Goal: Task Accomplishment & Management: Use online tool/utility

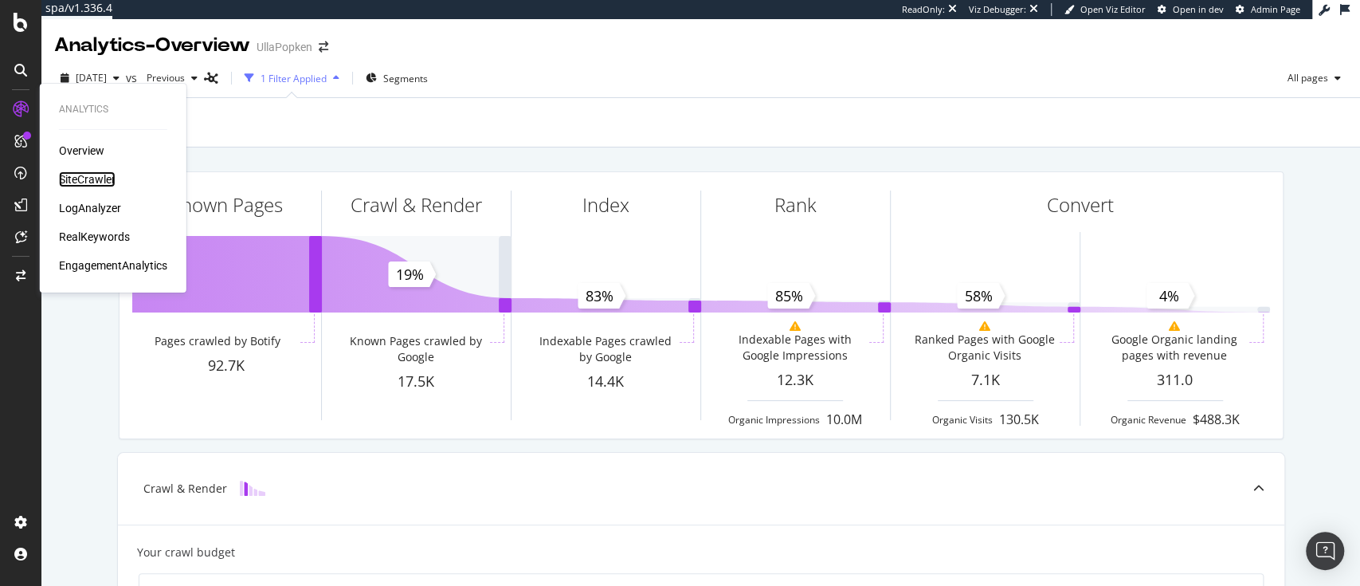
click at [97, 179] on div "SiteCrawler" at bounding box center [87, 179] width 57 height 16
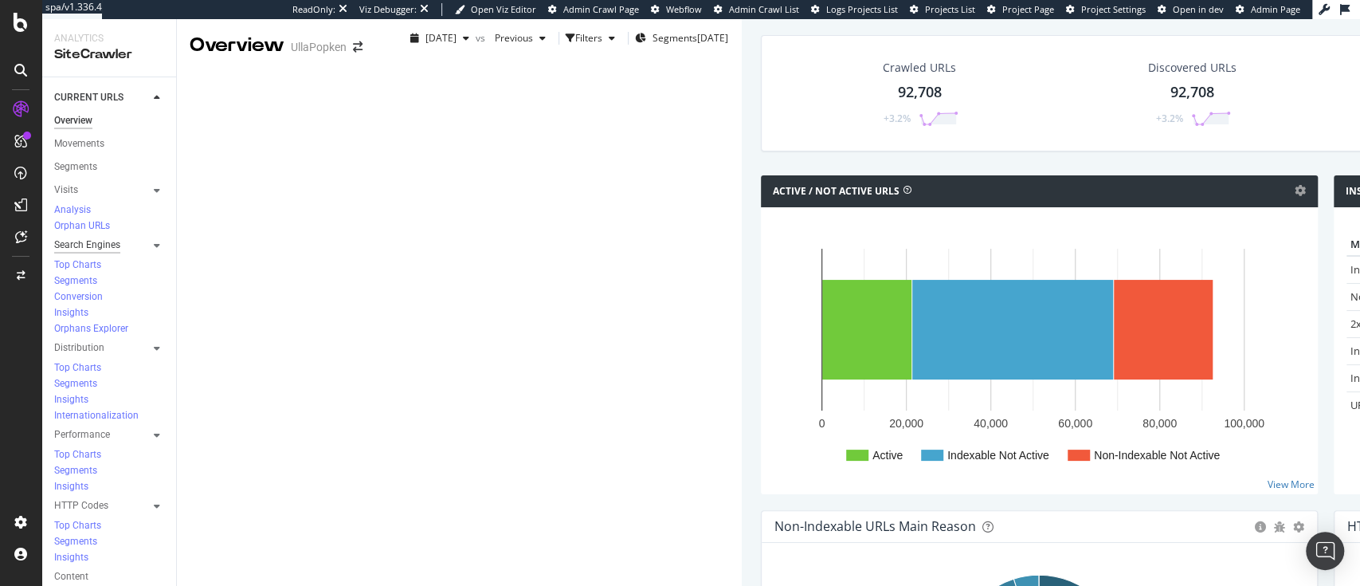
click at [116, 237] on div "Search Engines" at bounding box center [87, 245] width 66 height 17
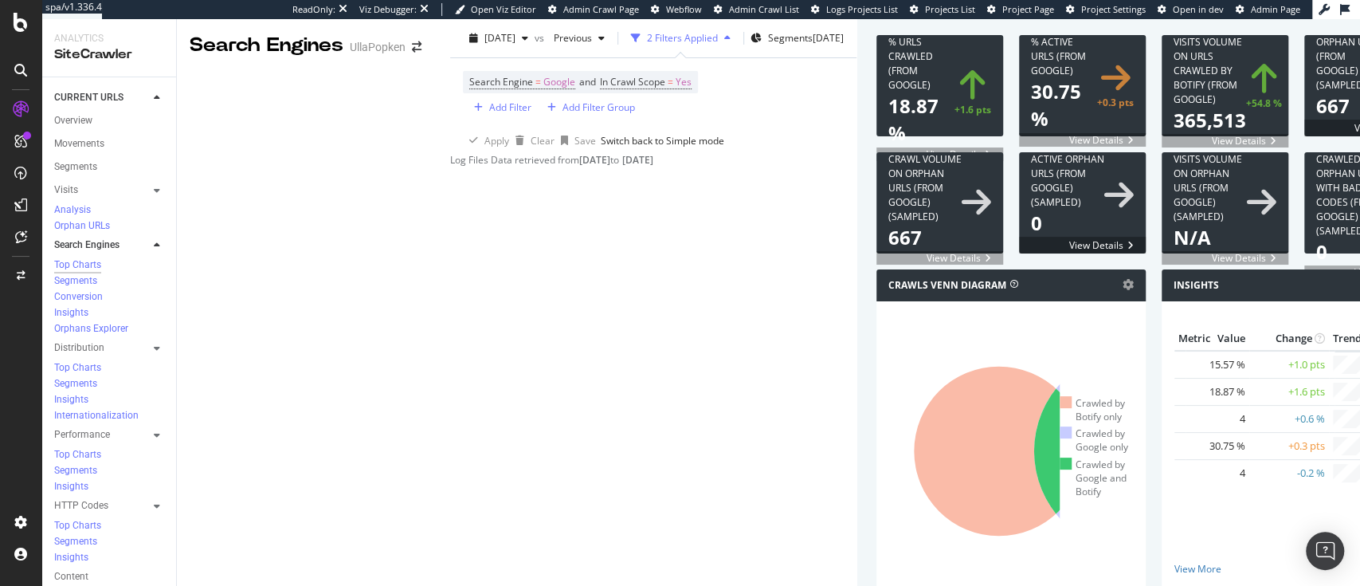
scroll to position [591, 0]
click at [751, 48] on div "Segments 2025-07-22" at bounding box center [797, 38] width 93 height 24
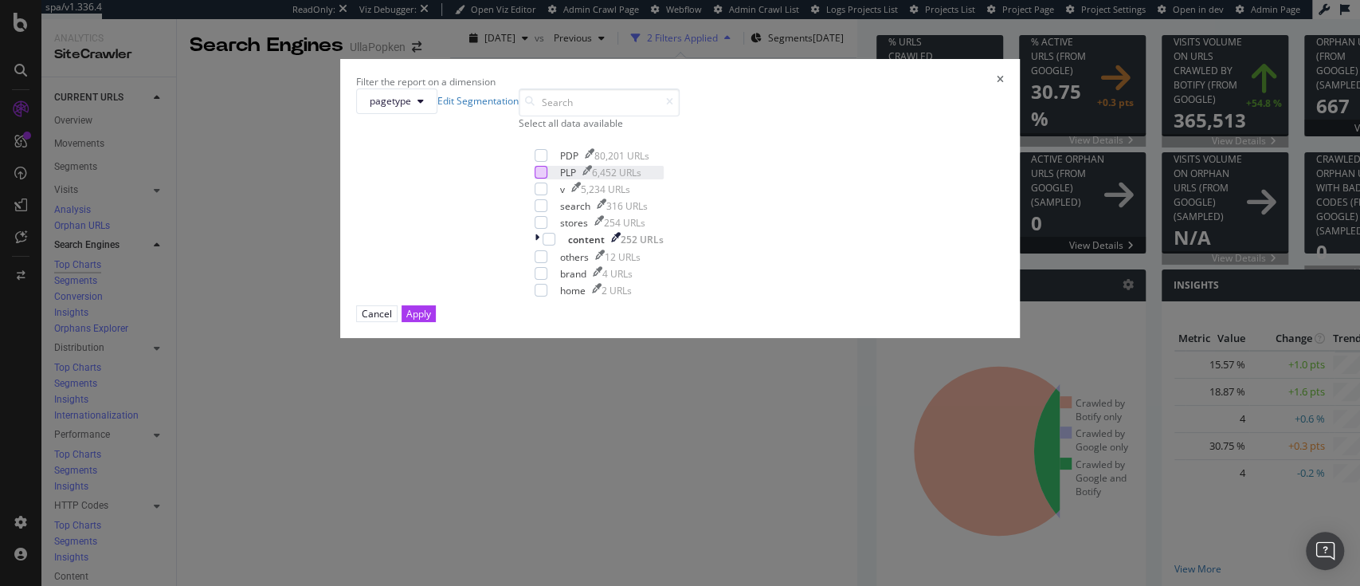
click at [535, 178] on div "modal" at bounding box center [541, 172] width 13 height 13
click at [822, 322] on div "Cancel Apply" at bounding box center [680, 313] width 649 height 17
click at [431, 321] on div "Apply" at bounding box center [418, 313] width 25 height 15
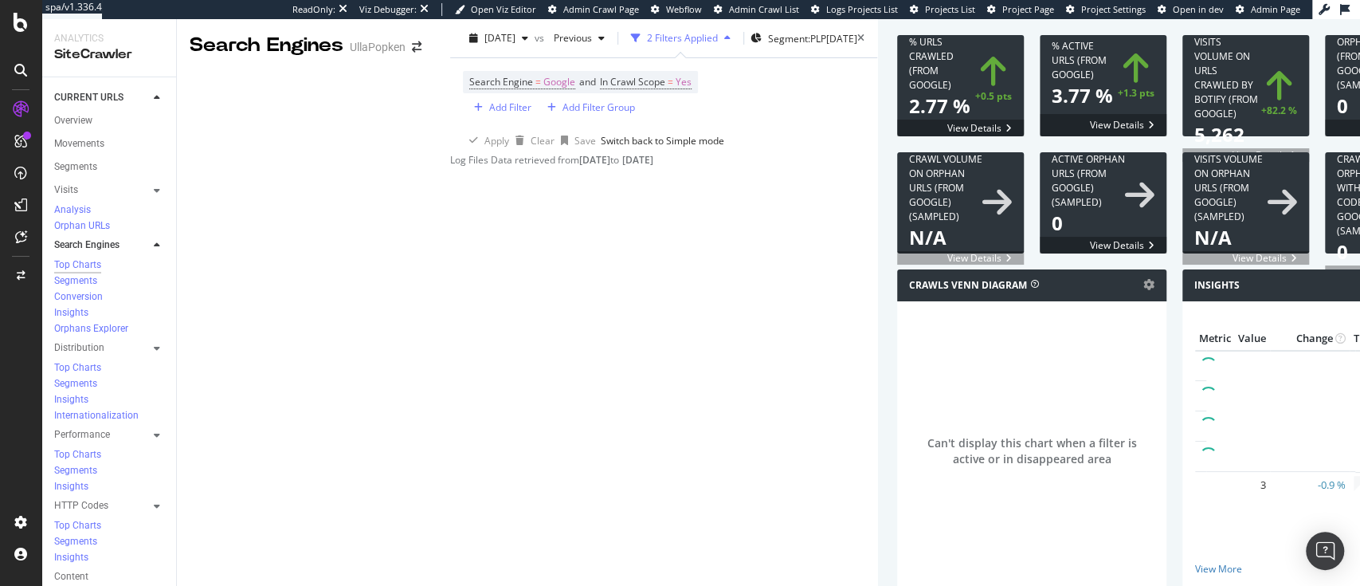
scroll to position [596, 0]
click at [751, 49] on div "Segment: PLP 2025-07-22" at bounding box center [804, 38] width 107 height 24
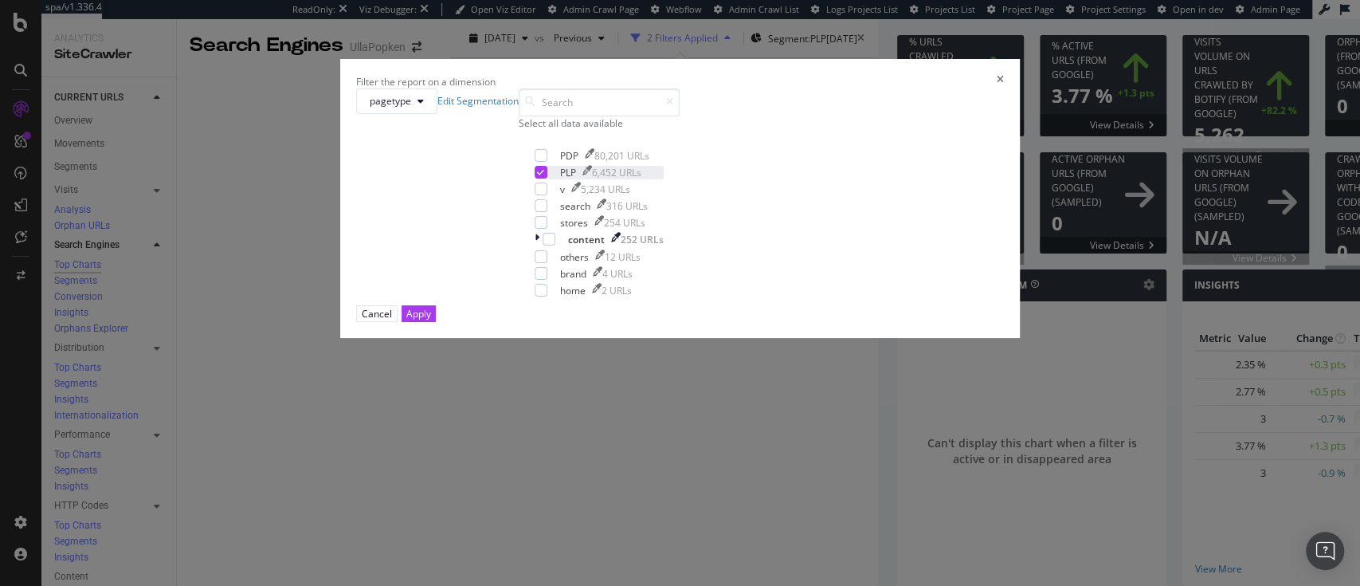
click at [535, 178] on div "modal" at bounding box center [541, 172] width 13 height 13
click at [538, 162] on div "modal" at bounding box center [541, 155] width 13 height 13
click at [431, 320] on div "Apply" at bounding box center [418, 314] width 25 height 14
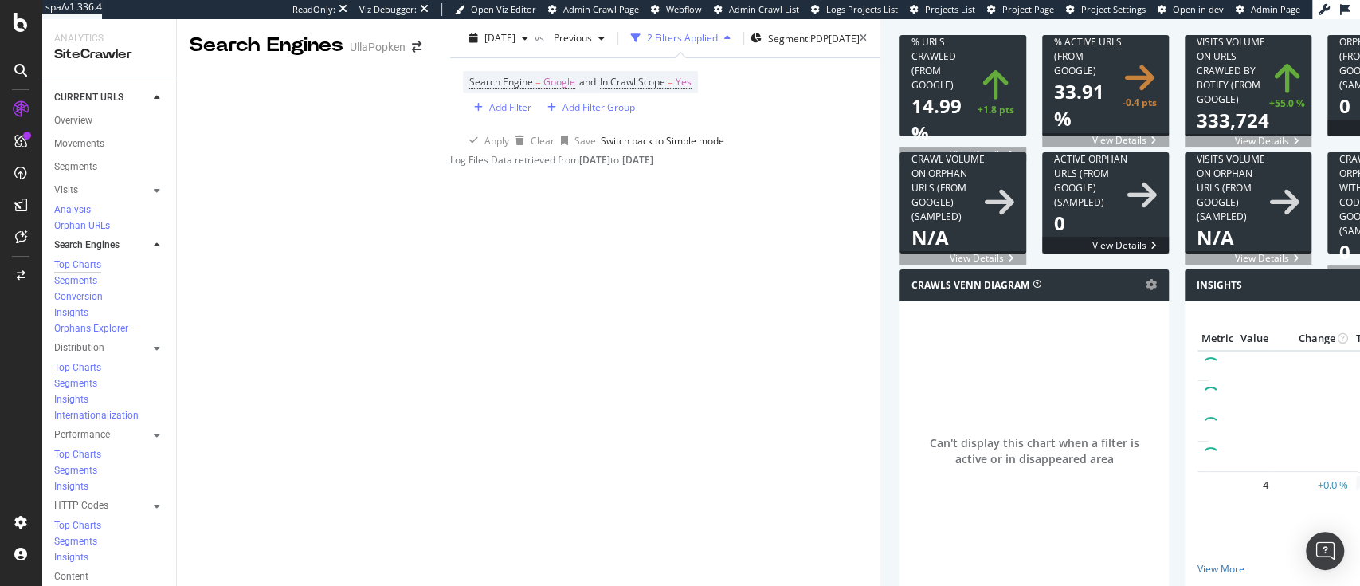
scroll to position [560, 0]
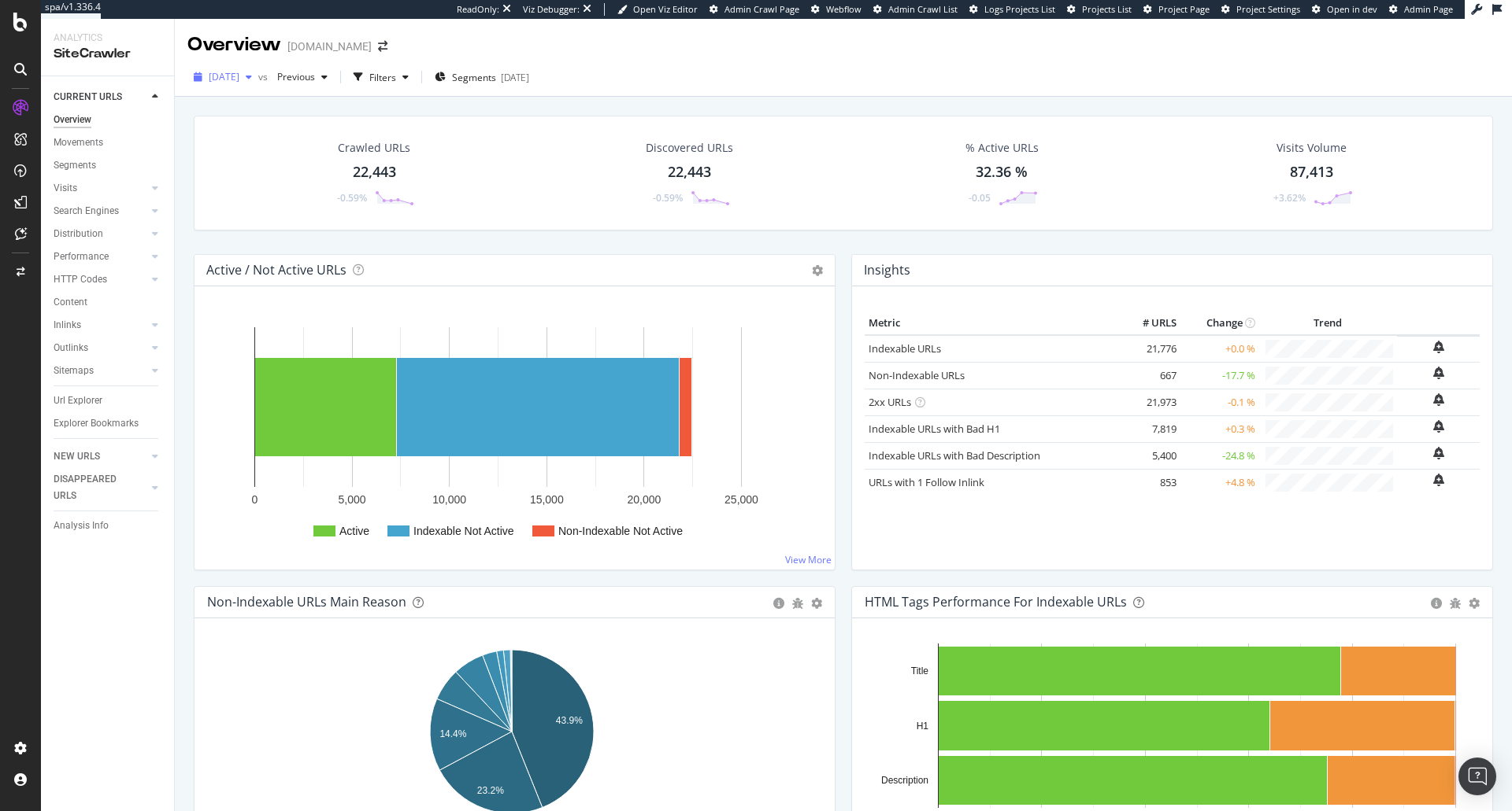
click at [239, 72] on span "2025 Aug. 18th" at bounding box center [223, 77] width 31 height 14
click at [96, 189] on div "ActionBoard AlertPanel" at bounding box center [102, 194] width 88 height 44
click at [96, 183] on div "ActionBoard" at bounding box center [89, 180] width 61 height 16
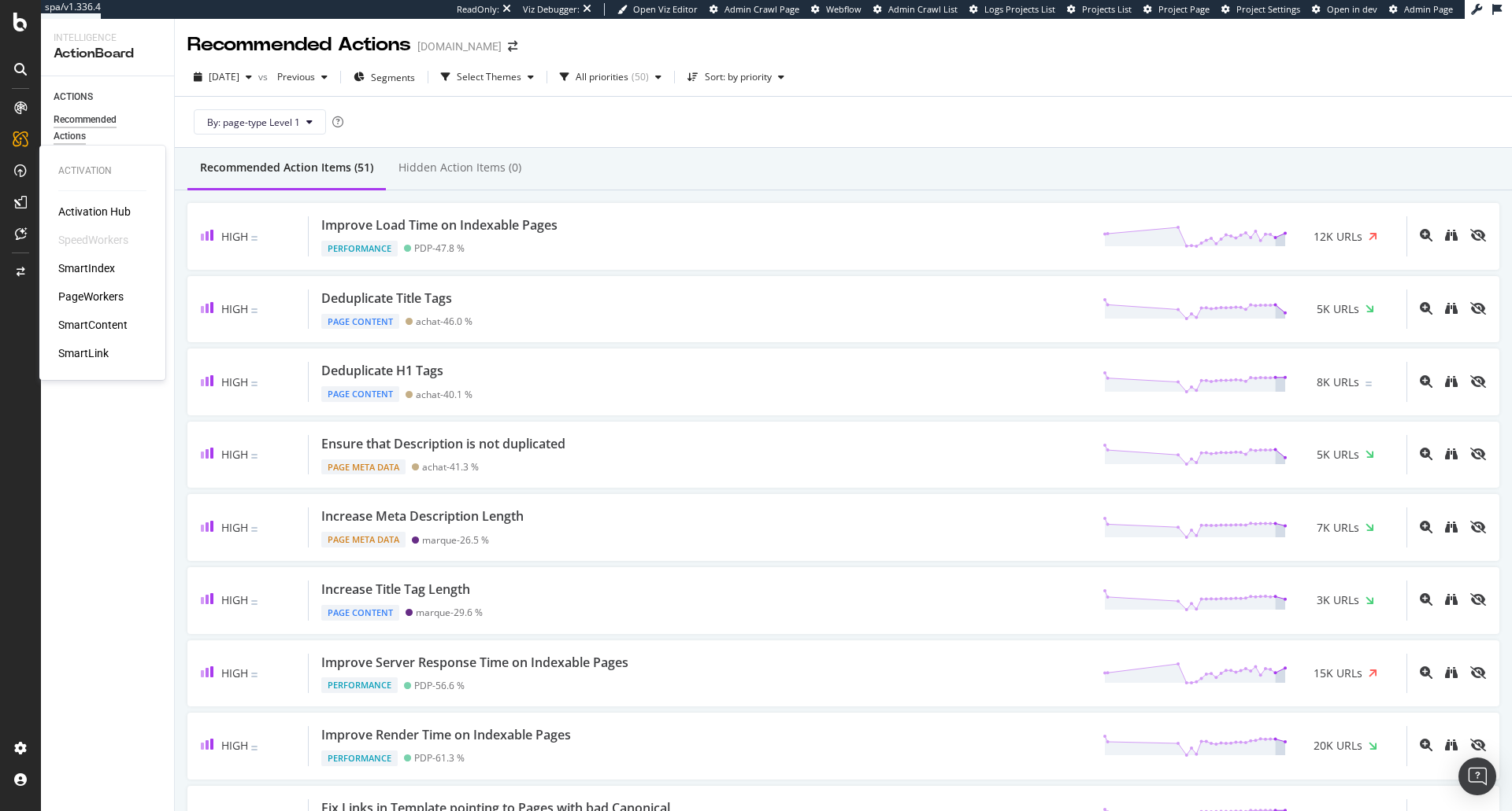
click at [95, 297] on div "PageWorkers" at bounding box center [91, 296] width 65 height 16
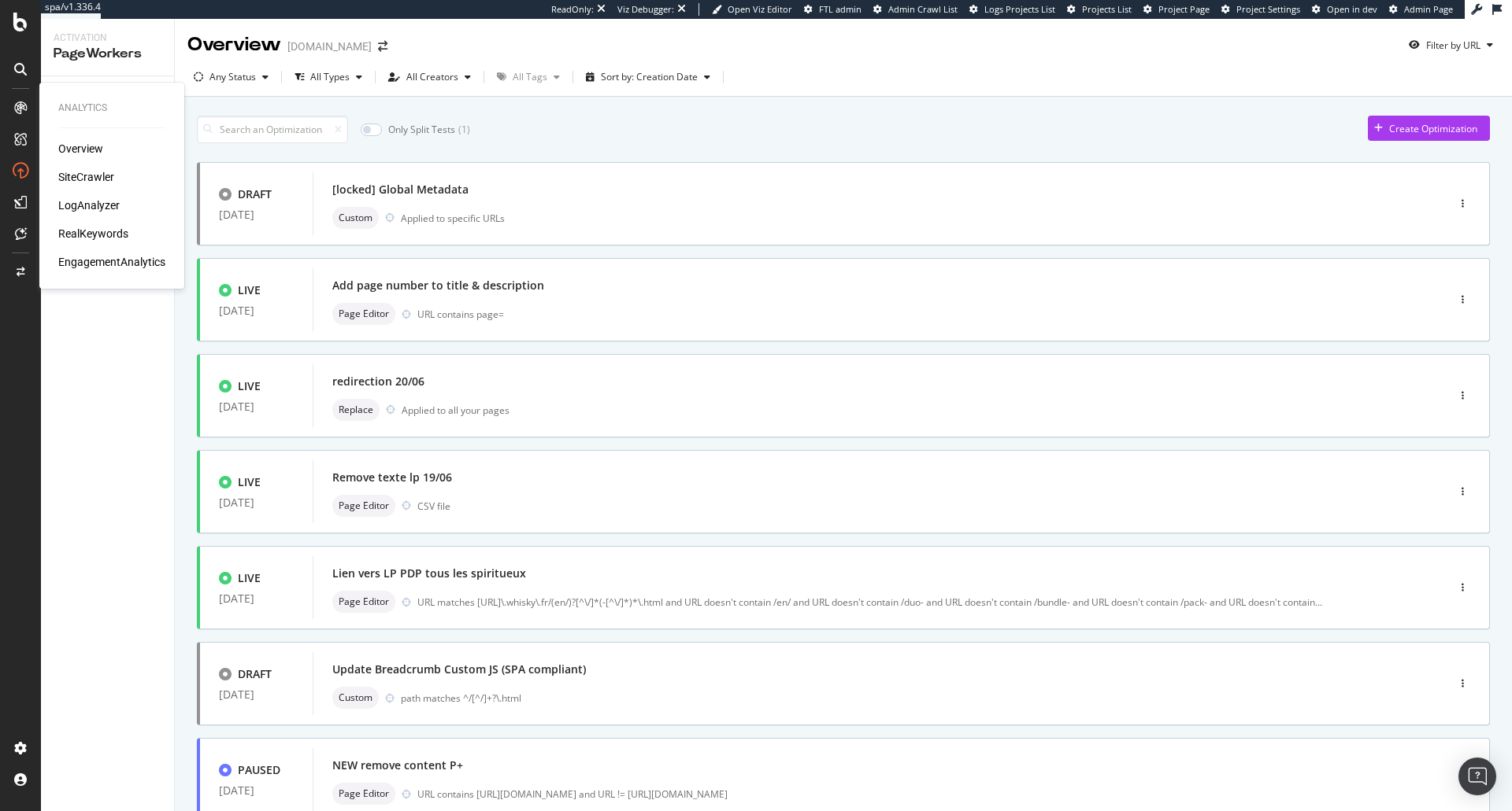
click at [66, 142] on div "Overview" at bounding box center [80, 149] width 44 height 16
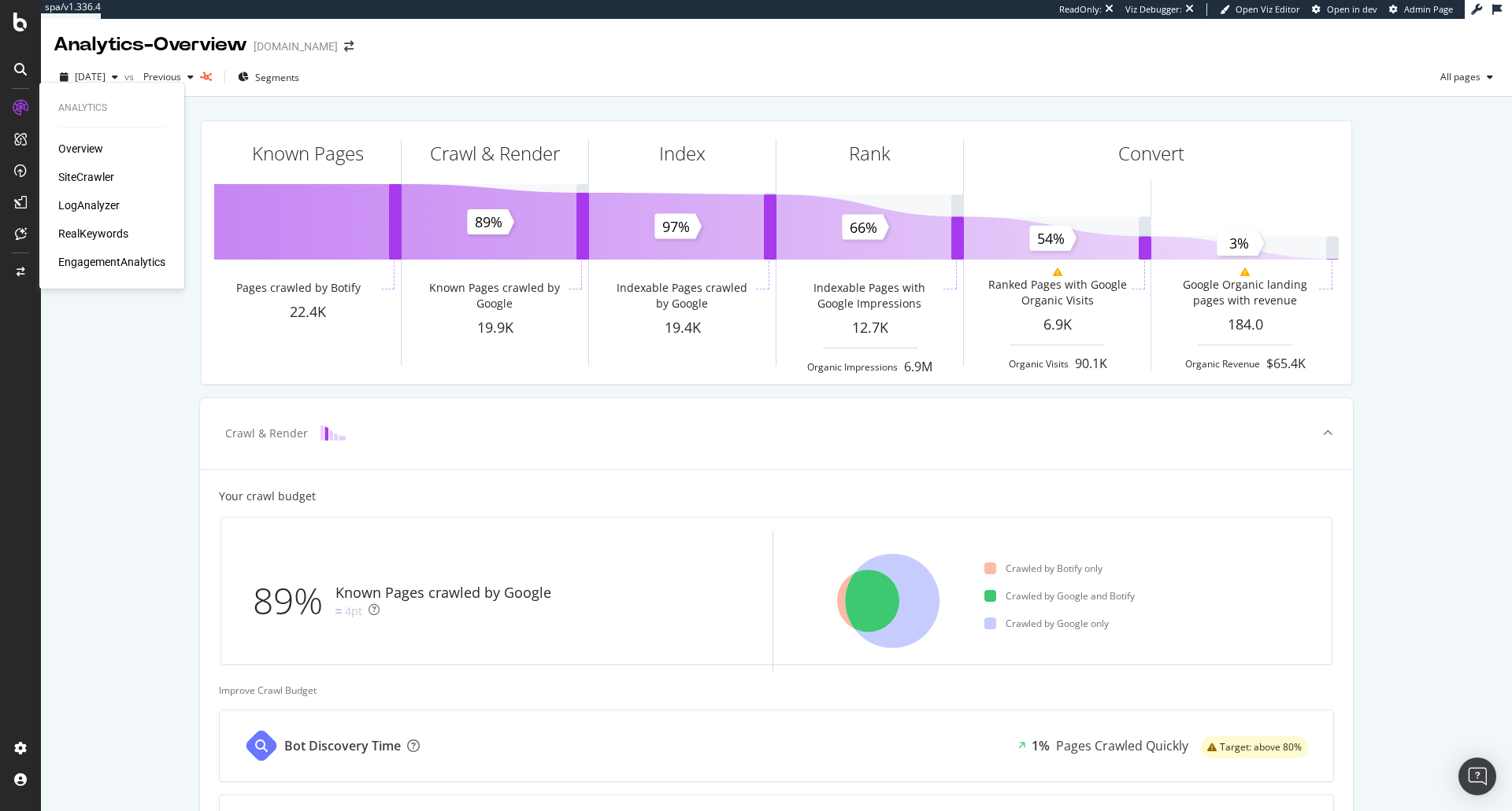
click at [91, 238] on div "RealKeywords" at bounding box center [93, 234] width 70 height 16
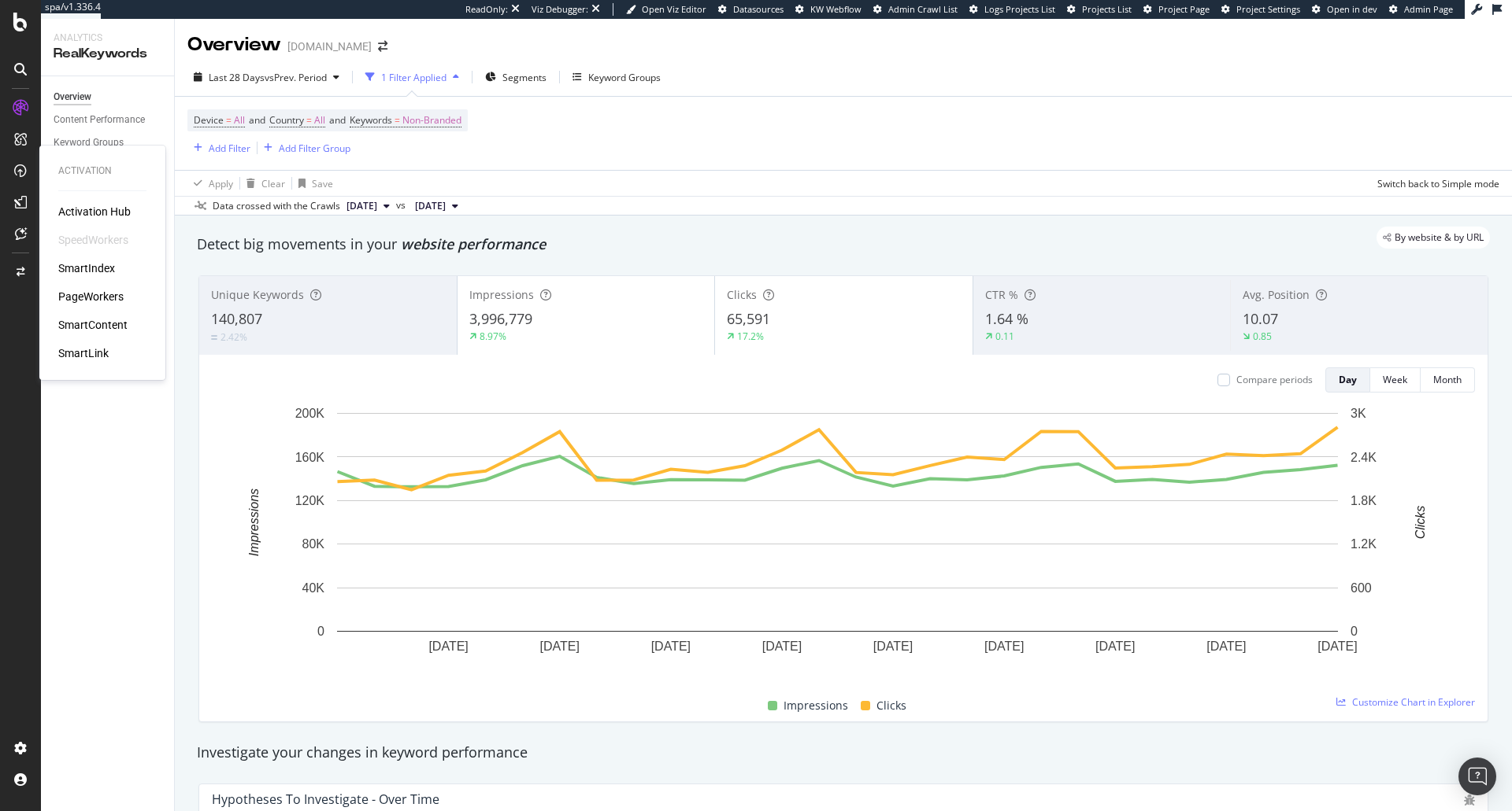
click at [105, 262] on div "SmartIndex" at bounding box center [86, 269] width 56 height 16
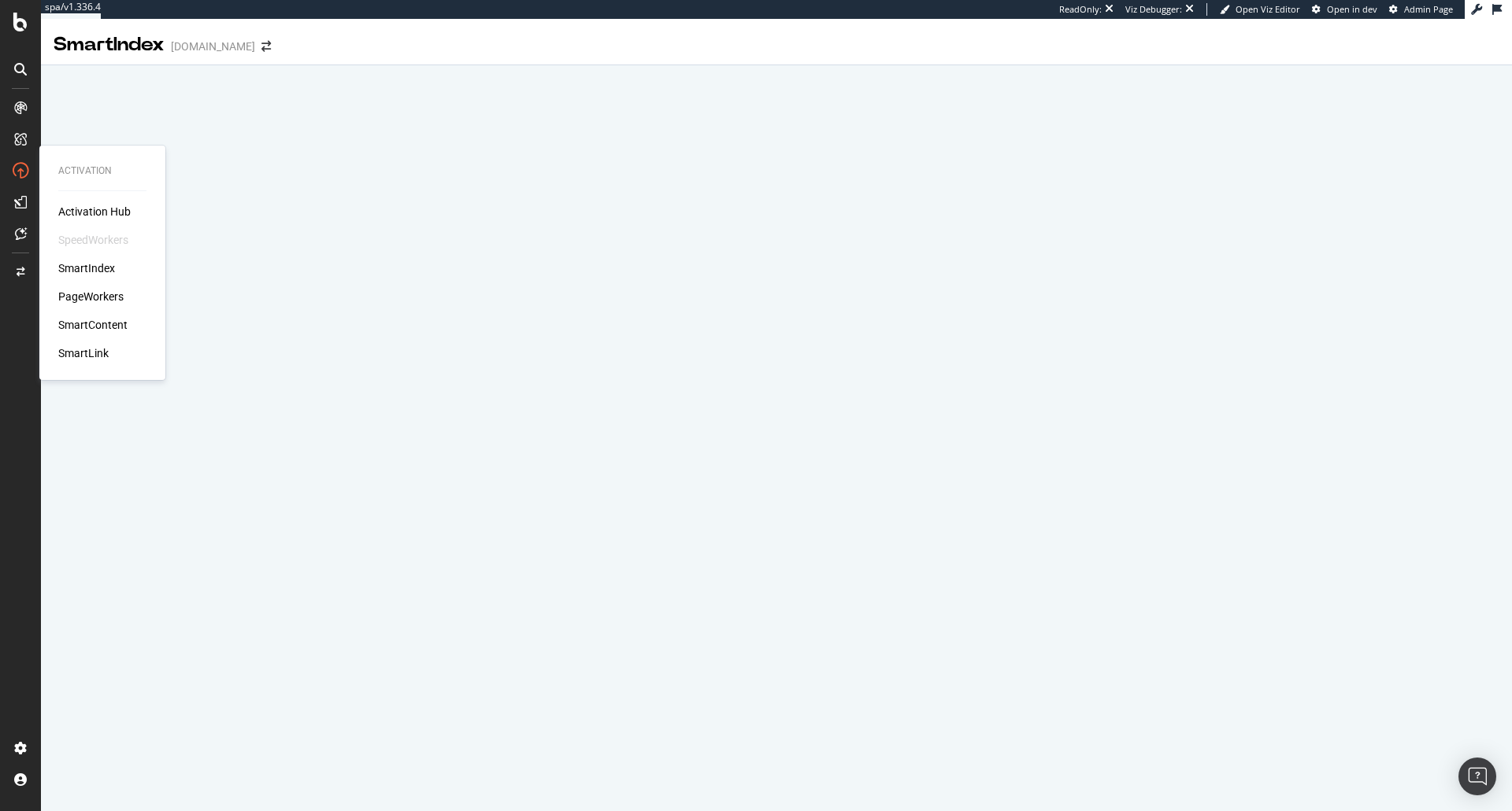
click at [99, 323] on div "SmartContent" at bounding box center [93, 325] width 69 height 16
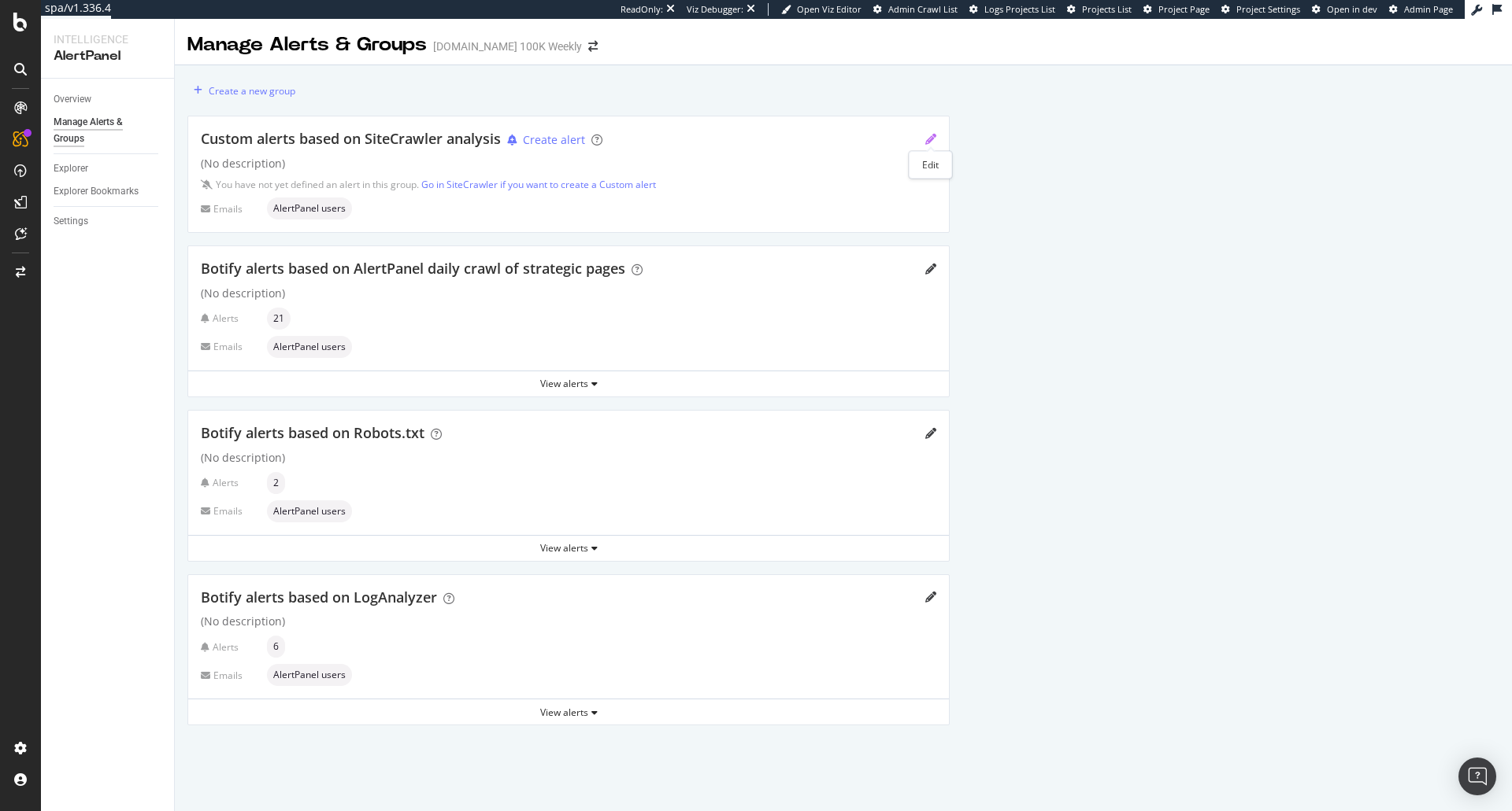
click at [934, 135] on icon "pencil" at bounding box center [930, 138] width 11 height 11
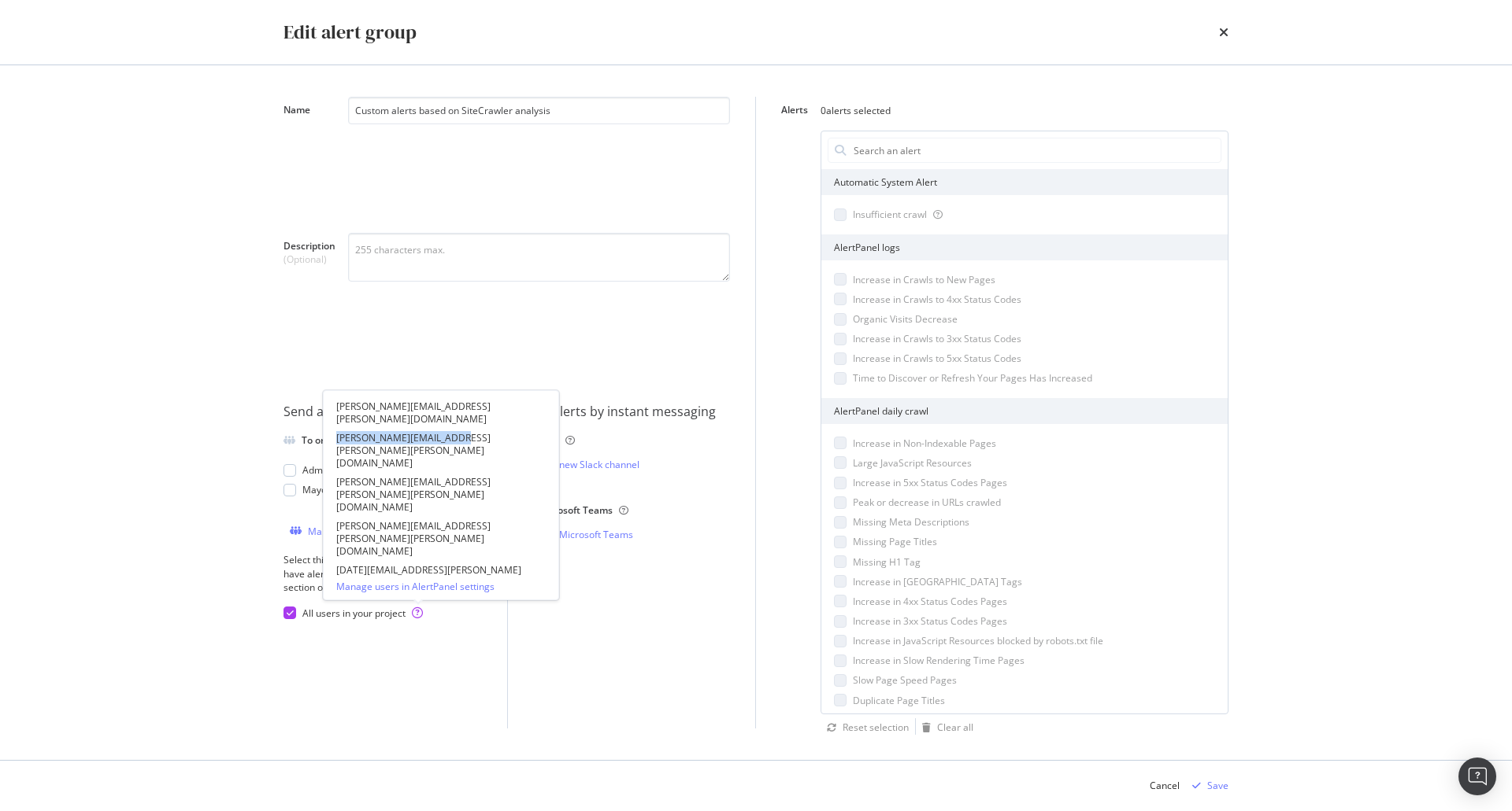
drag, startPoint x: 335, startPoint y: 427, endPoint x: 462, endPoint y: 426, distance: 127.0
click at [462, 426] on div "bryan.hannah@mayo.edu brickles.joanne@mayo.edu Medaris.Megan@mayo.edu hofmann.e…" at bounding box center [441, 495] width 236 height 210
copy li "brickles.joanne@mayo.edu"
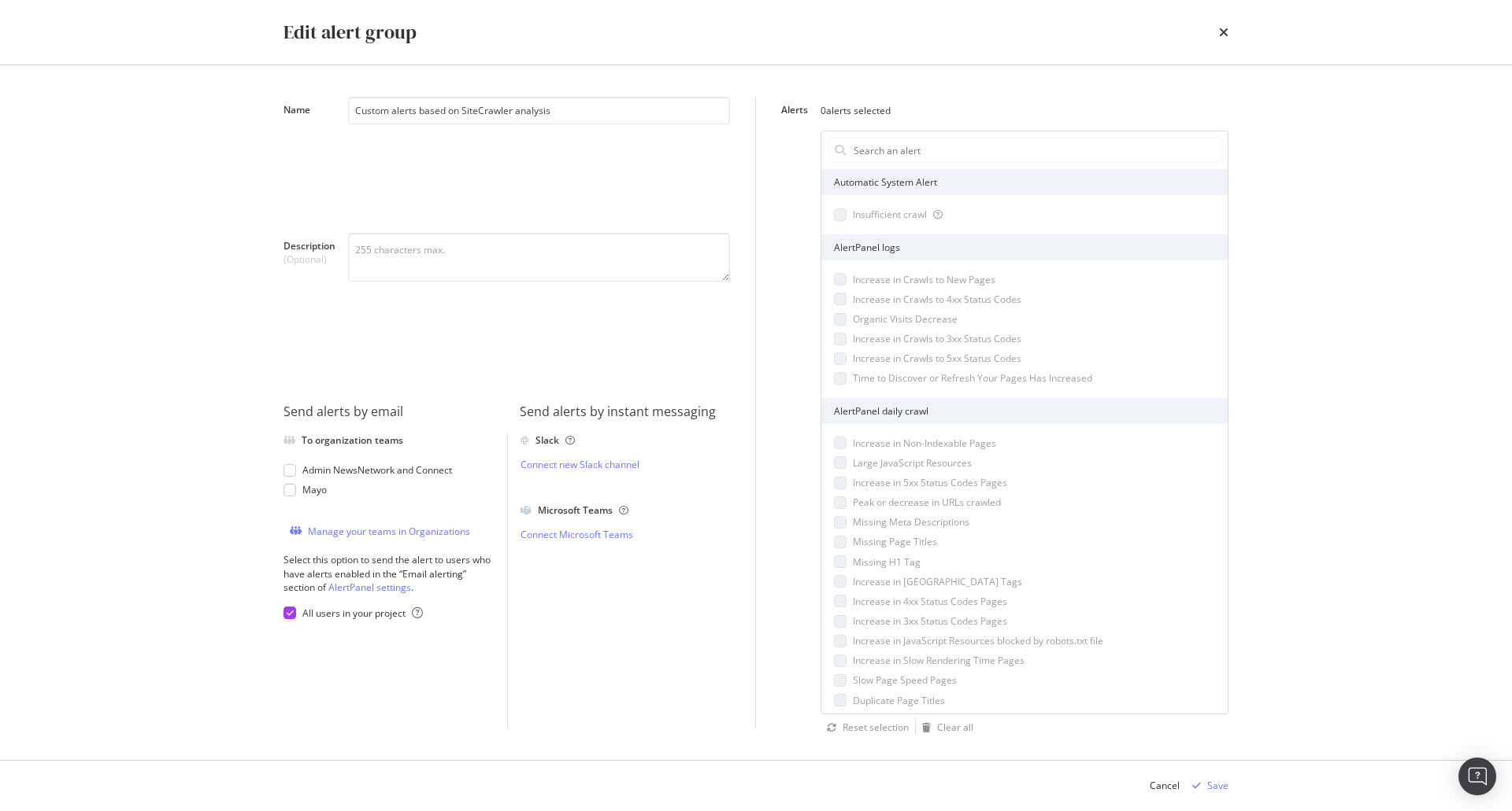
click at [1222, 37] on icon "times" at bounding box center [1223, 32] width 10 height 13
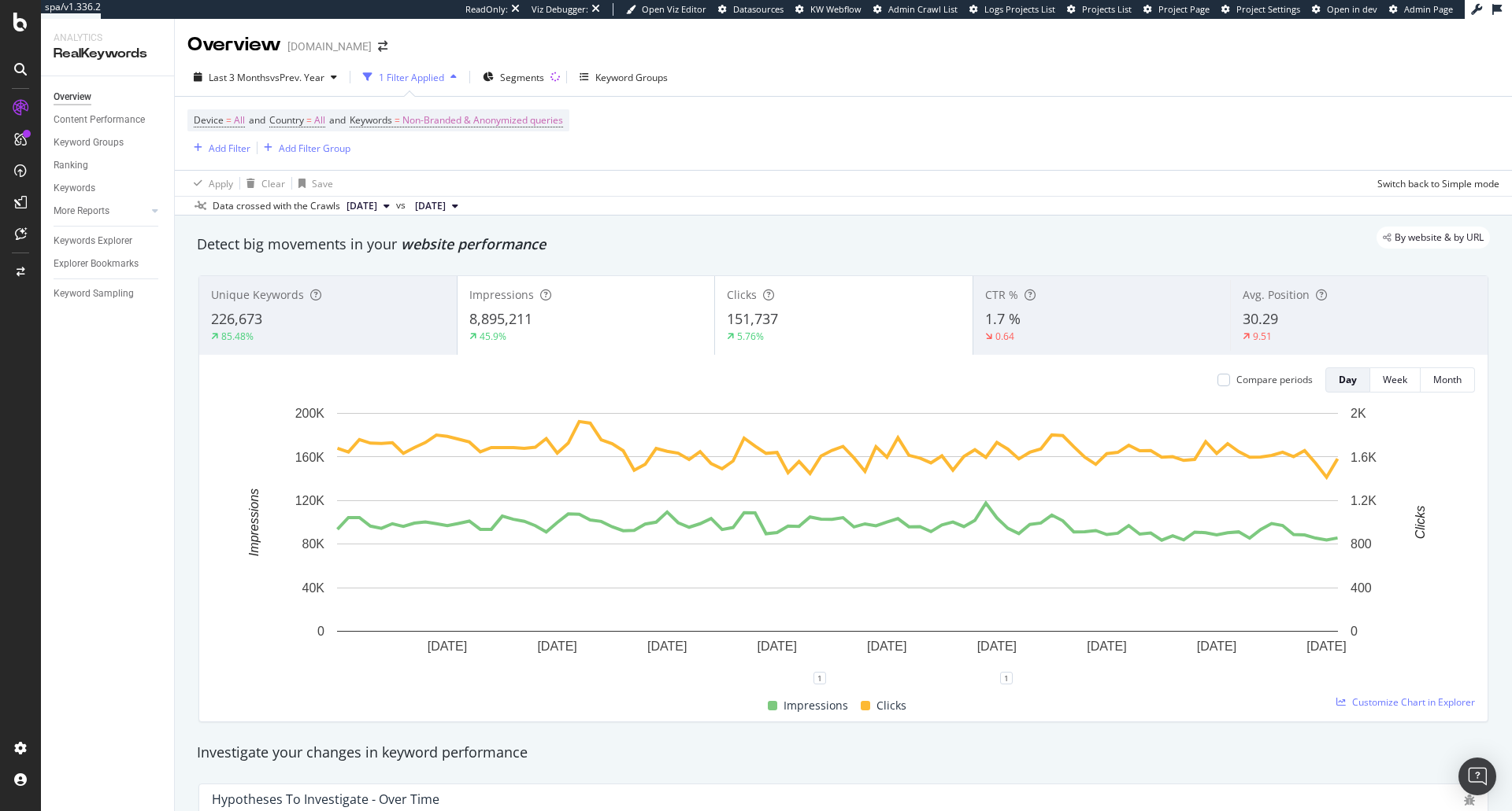
scroll to position [1556, 0]
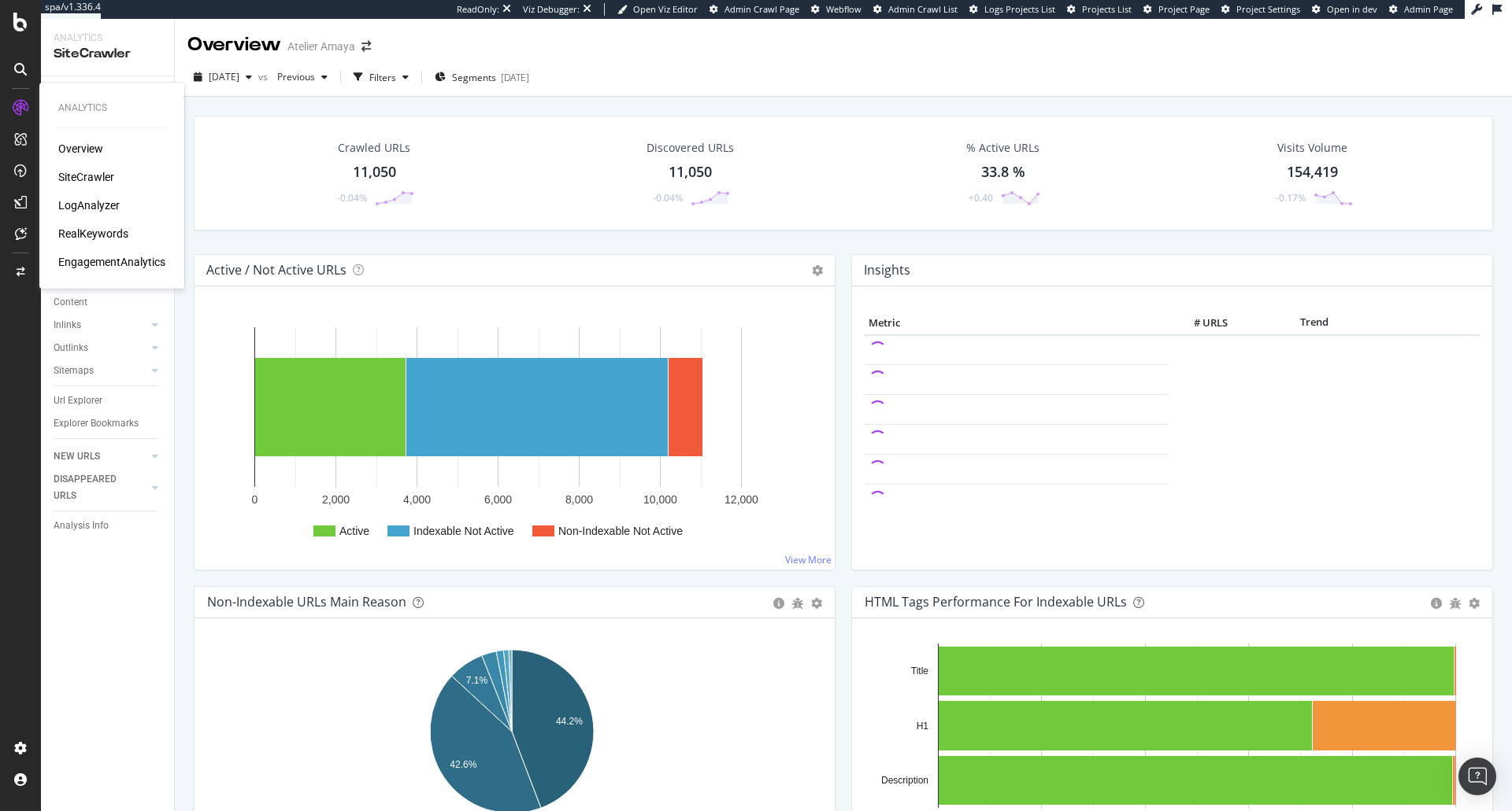
click at [69, 234] on div "RealKeywords" at bounding box center [93, 234] width 70 height 16
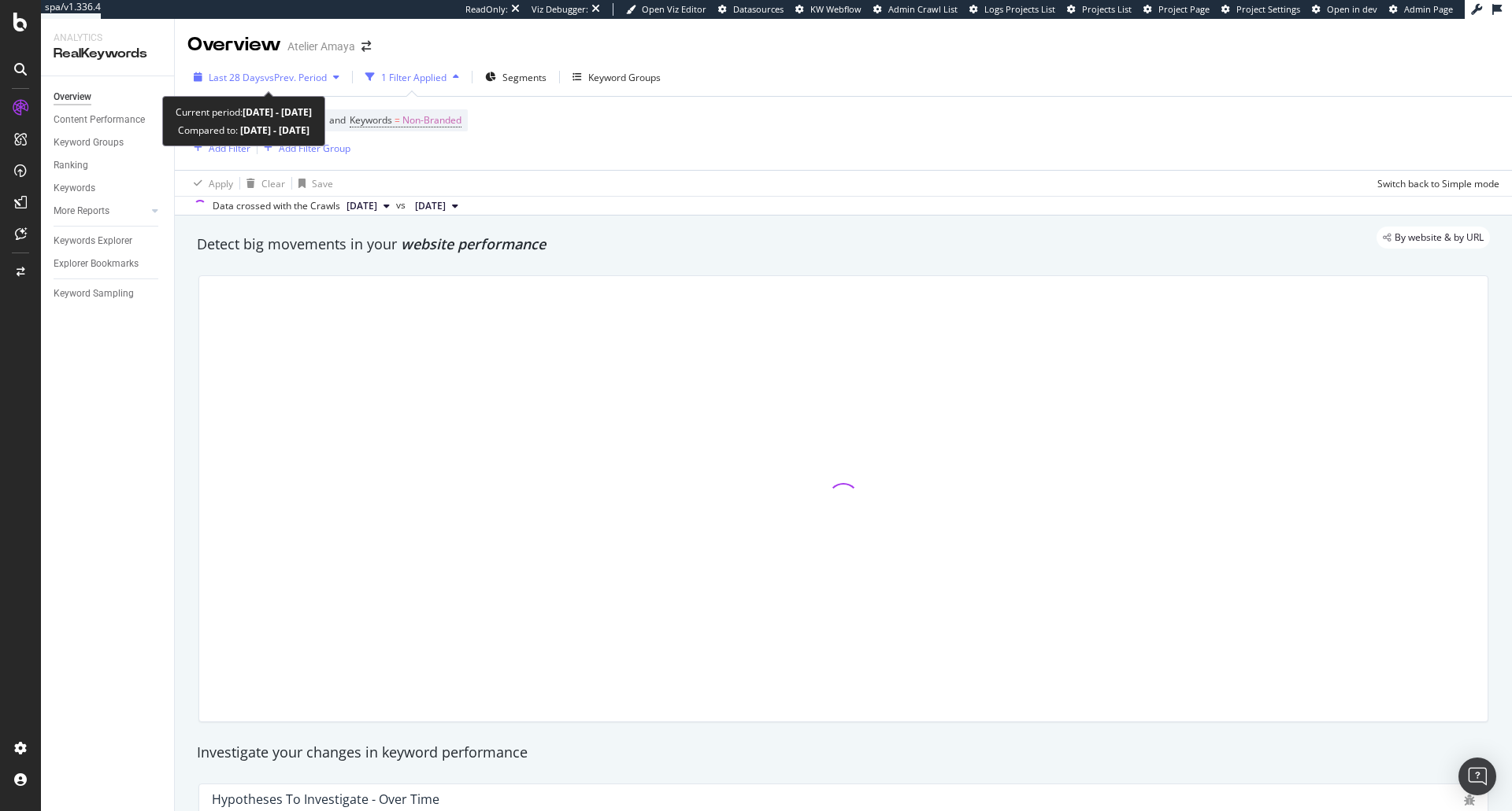
click at [265, 82] on span "vs Prev. Period" at bounding box center [295, 78] width 62 height 14
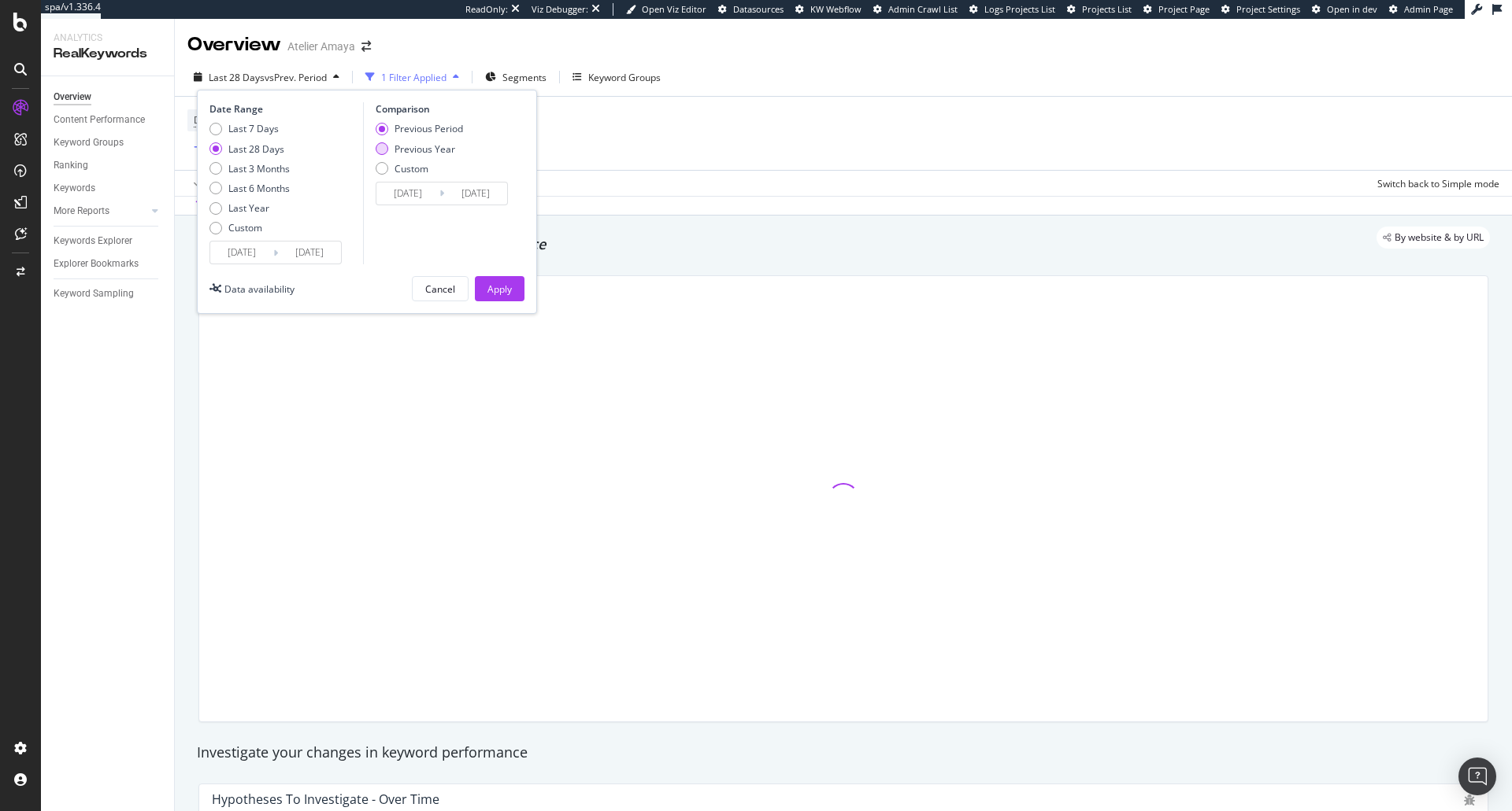
click at [256, 169] on div "Last 3 Months" at bounding box center [259, 169] width 61 height 14
click at [437, 145] on div "Previous Year" at bounding box center [424, 149] width 60 height 14
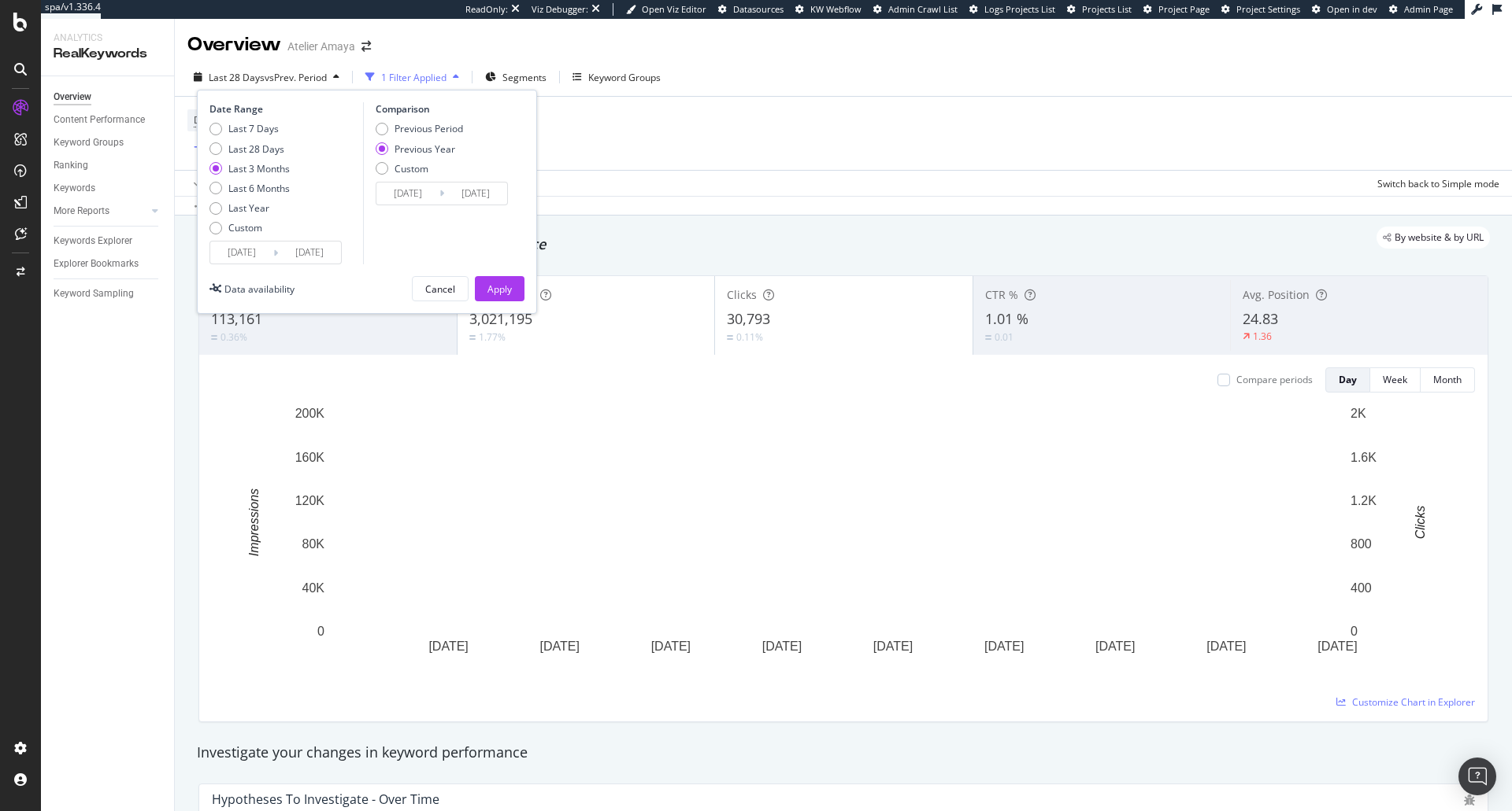
type input "[DATE]"
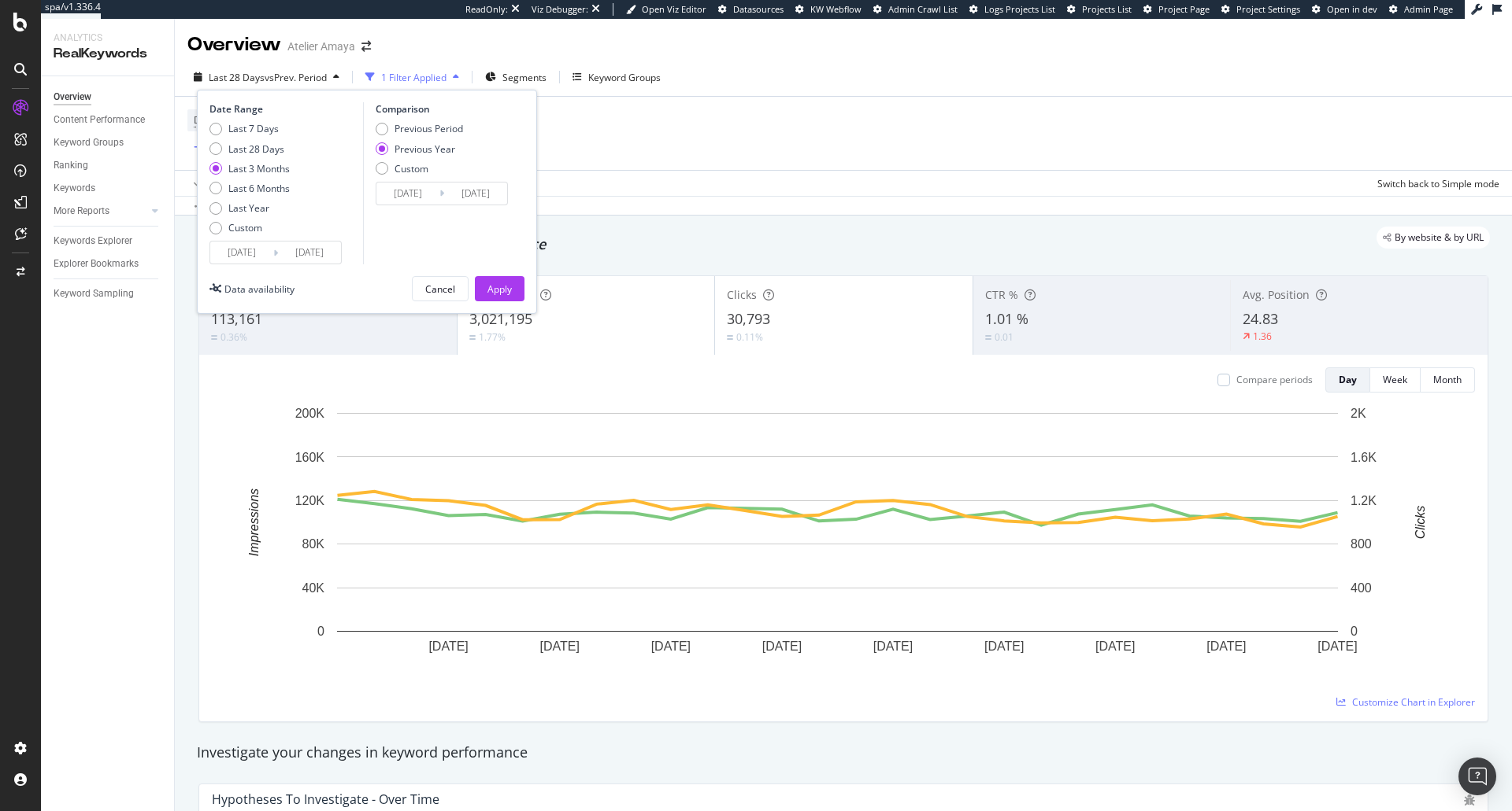
type input "[DATE]"
click at [487, 284] on div "Apply" at bounding box center [499, 289] width 25 height 14
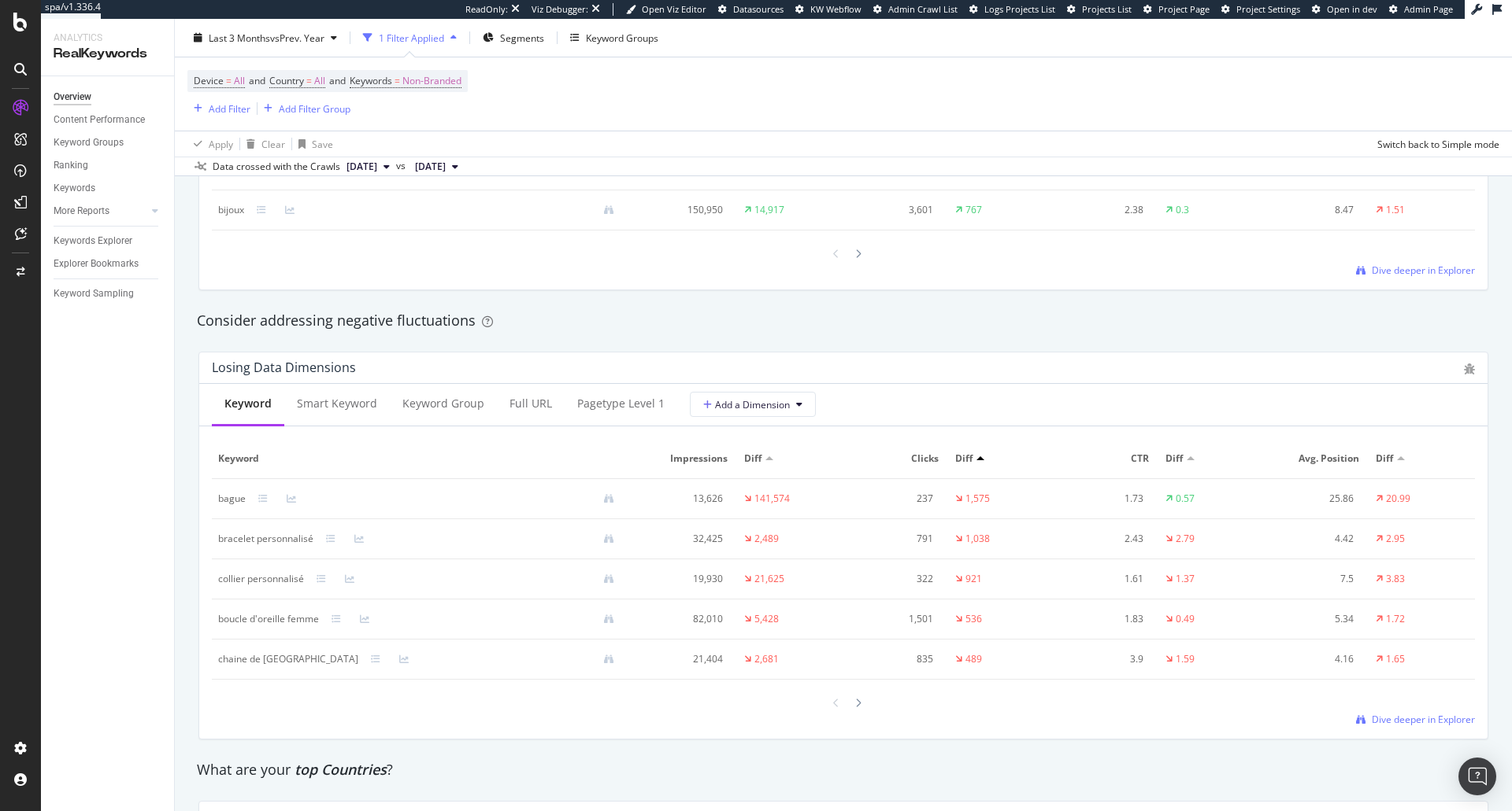
scroll to position [1784, 0]
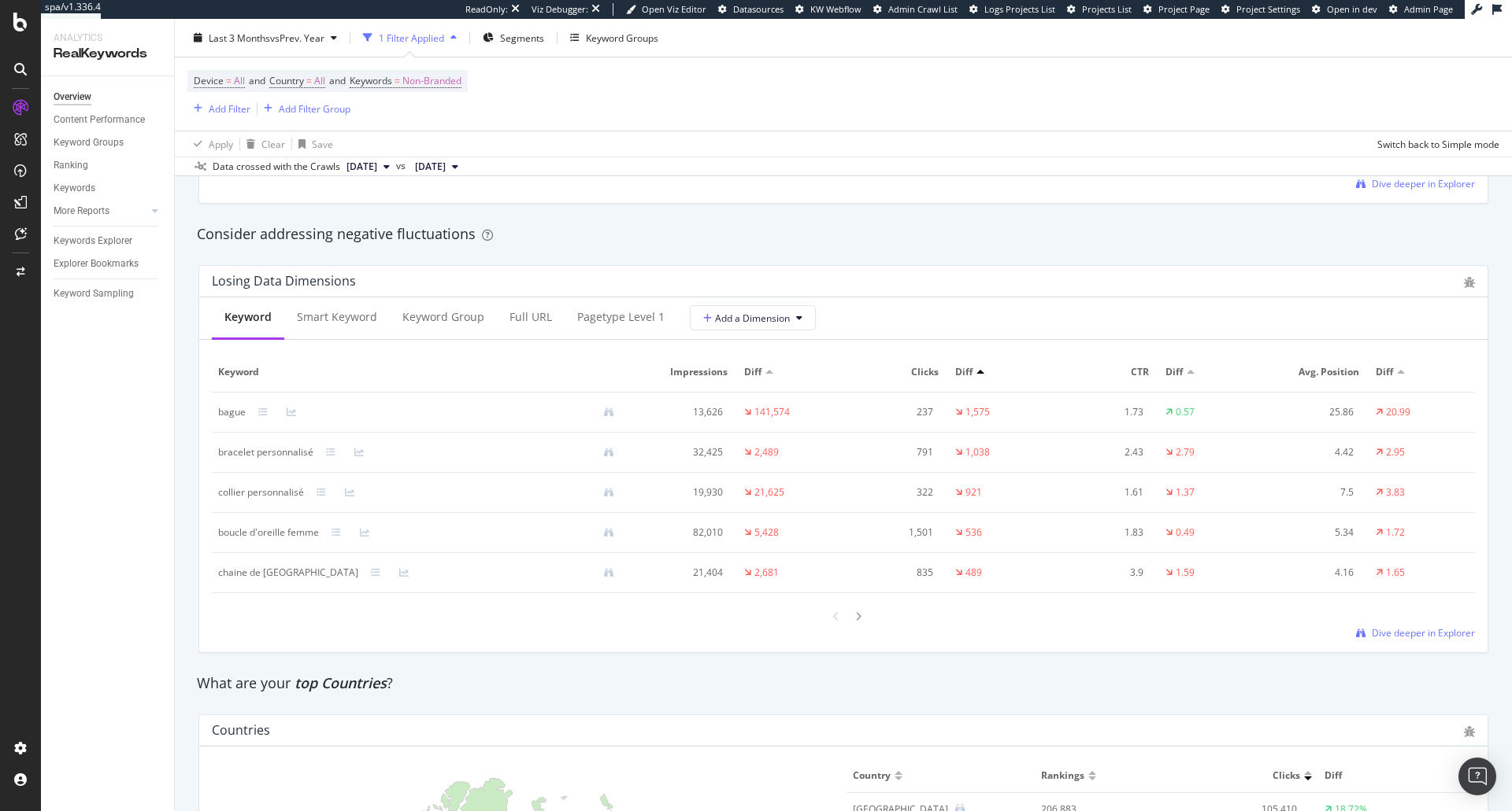
click at [285, 410] on div at bounding box center [272, 413] width 29 height 10
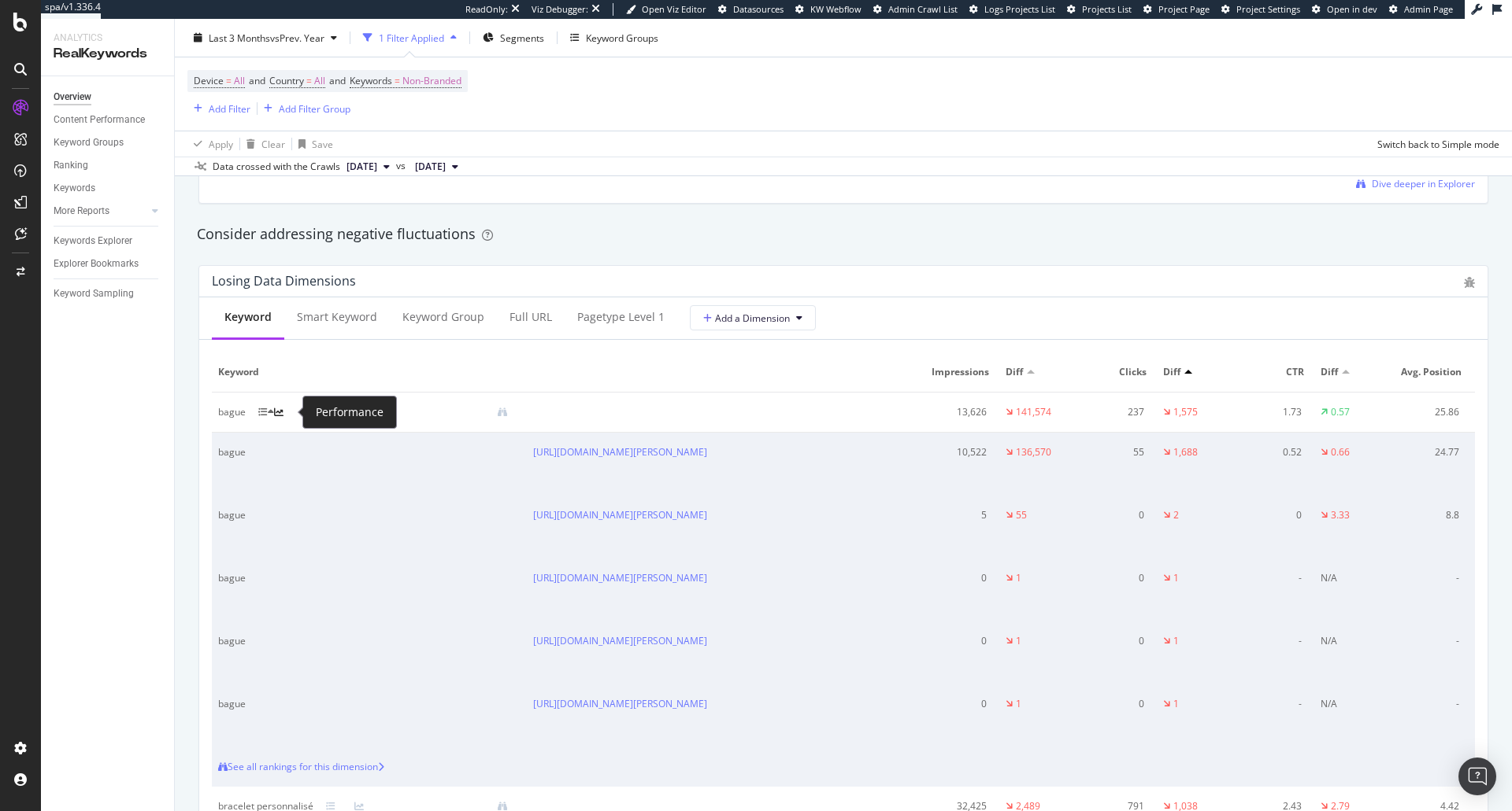
click at [284, 416] on icon at bounding box center [279, 413] width 10 height 10
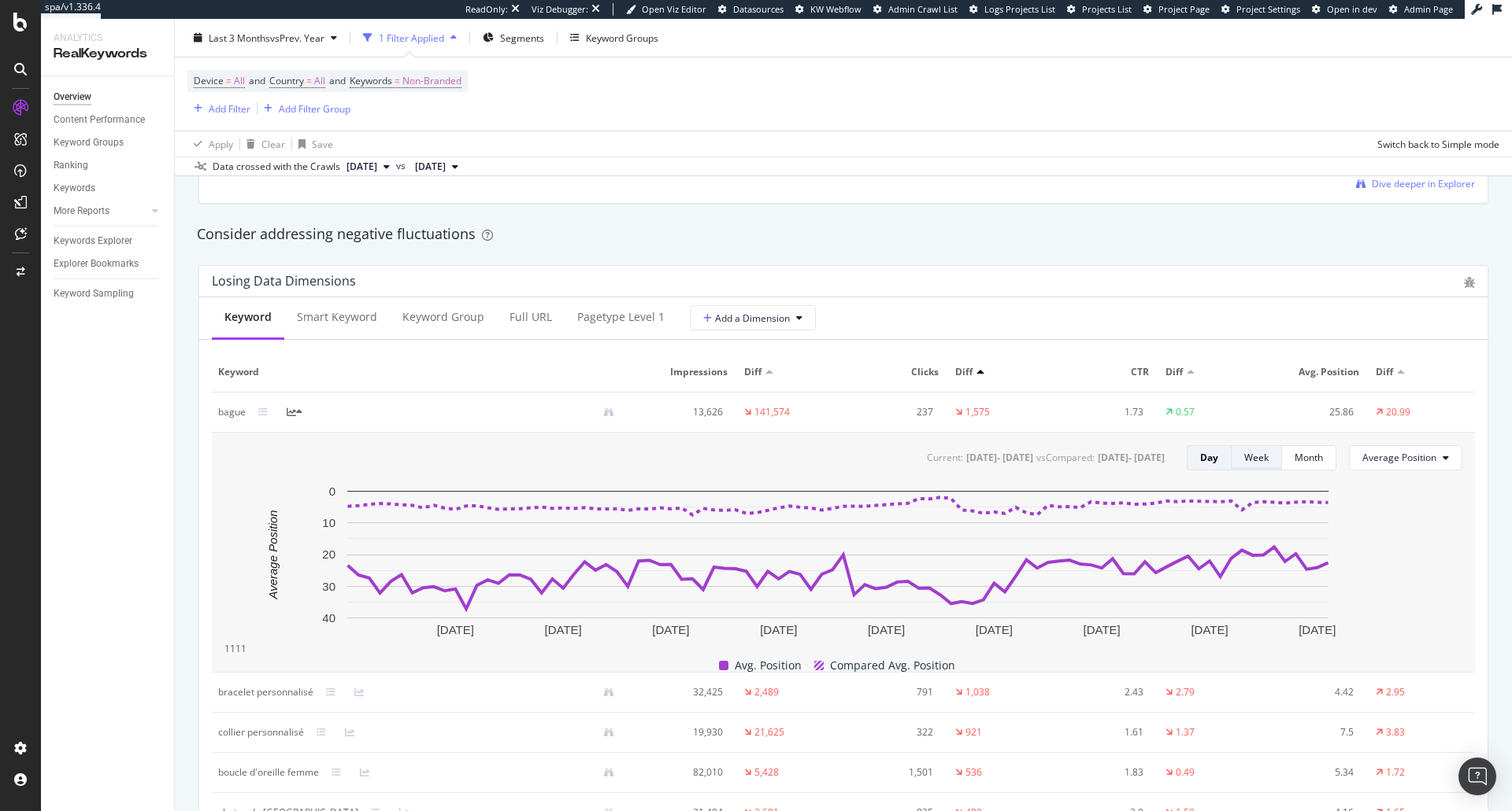
click at [1244, 465] on div "Week" at bounding box center [1256, 458] width 25 height 22
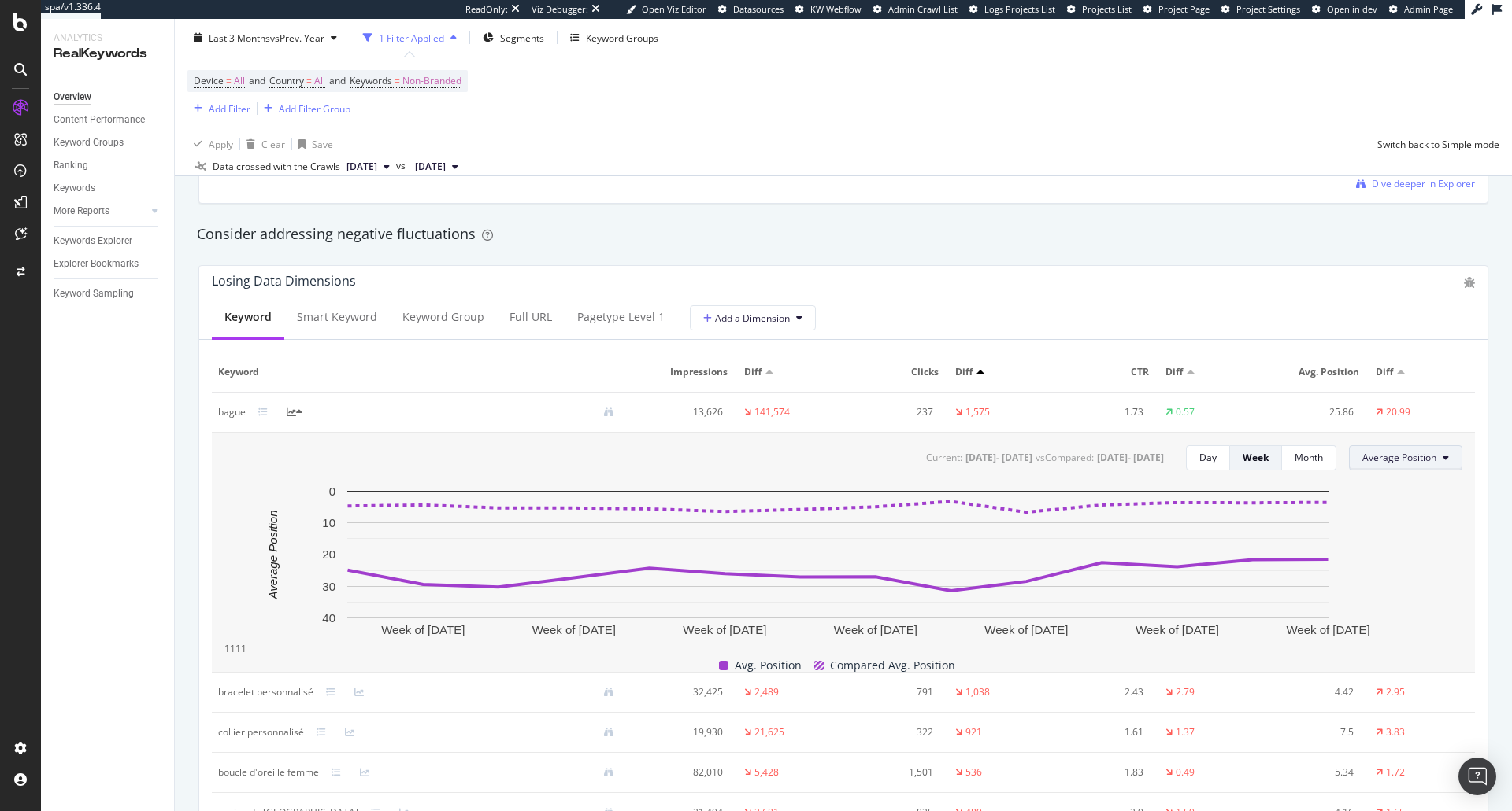
click at [1375, 448] on button "Average Position" at bounding box center [1405, 457] width 114 height 25
click at [1382, 486] on span "Clicks" at bounding box center [1388, 489] width 75 height 14
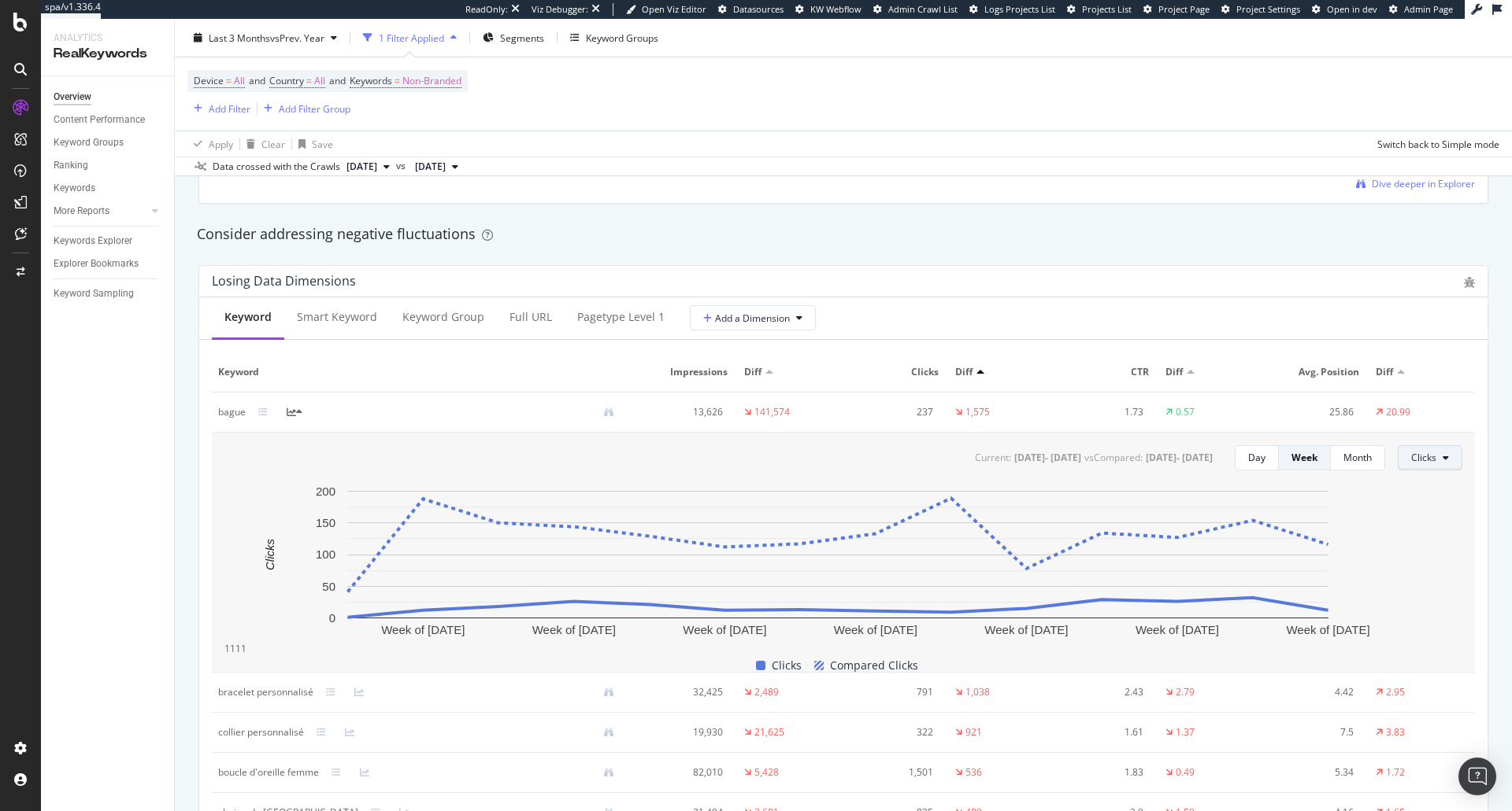
click at [1422, 460] on span "Clicks" at bounding box center [1423, 458] width 25 height 14
click at [1428, 539] on div "Average Position" at bounding box center [1437, 547] width 99 height 23
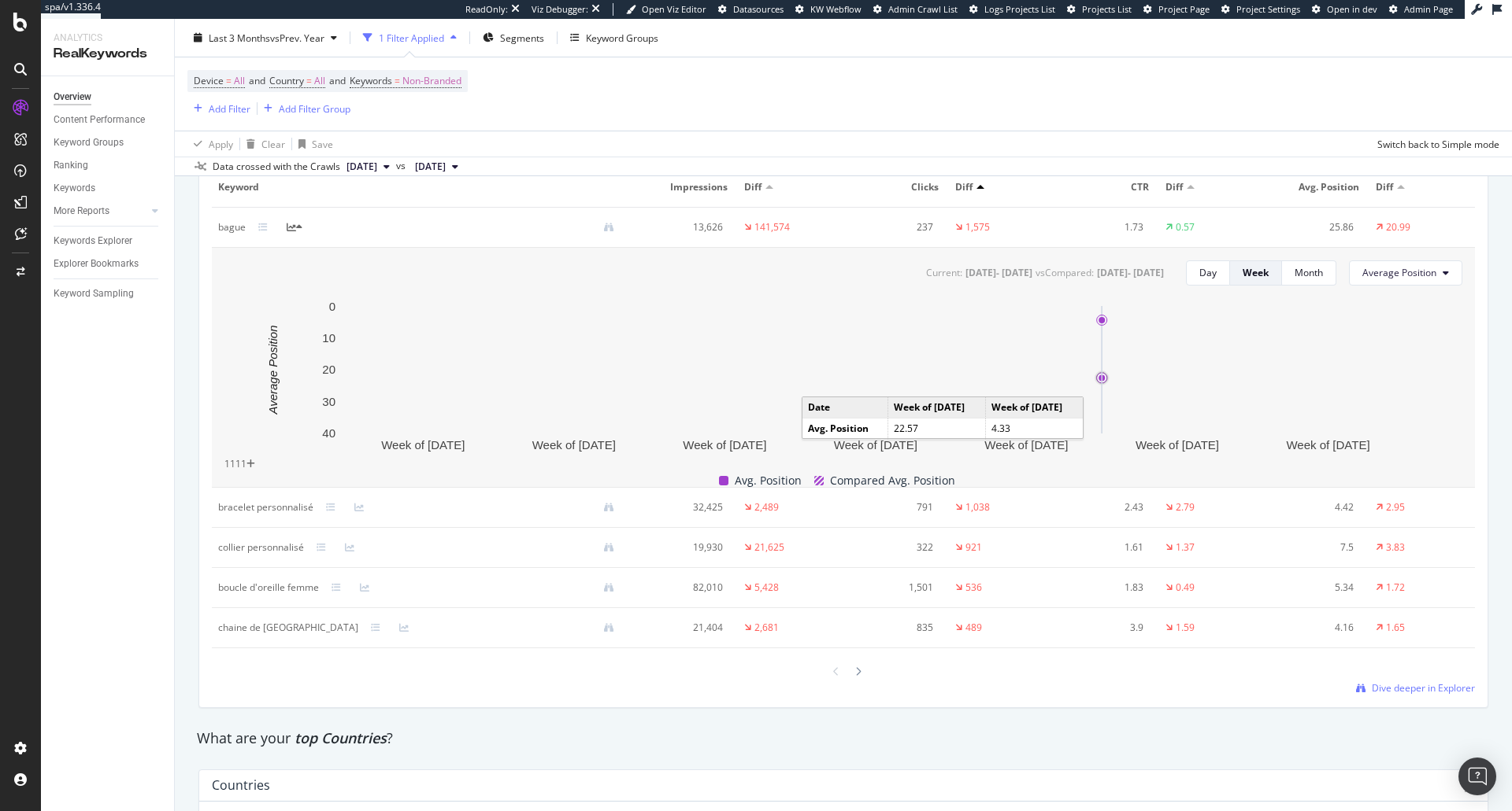
scroll to position [2005, 0]
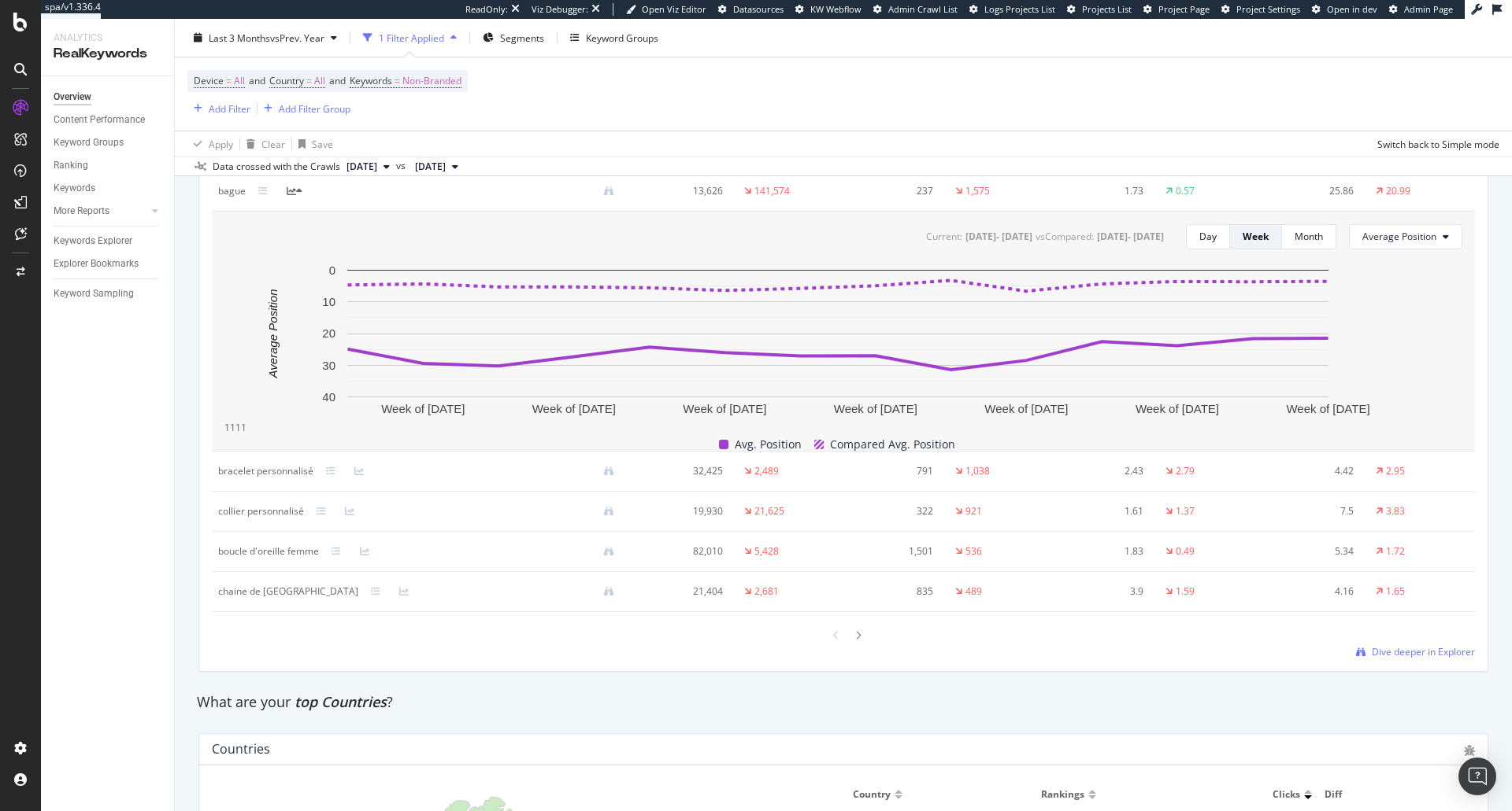
click at [859, 635] on div at bounding box center [843, 636] width 1263 height 22
click at [855, 638] on icon at bounding box center [858, 636] width 6 height 10
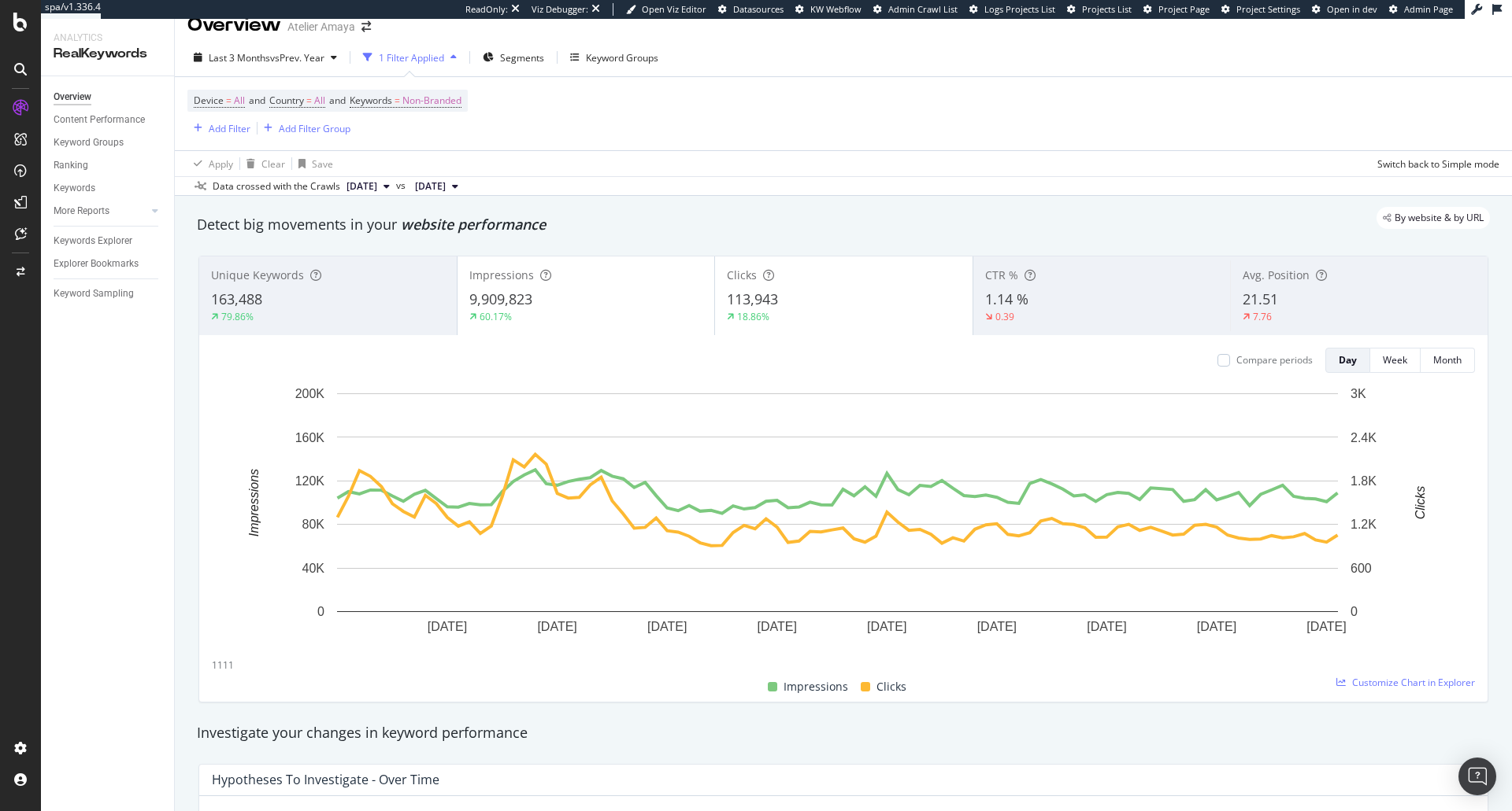
scroll to position [0, 0]
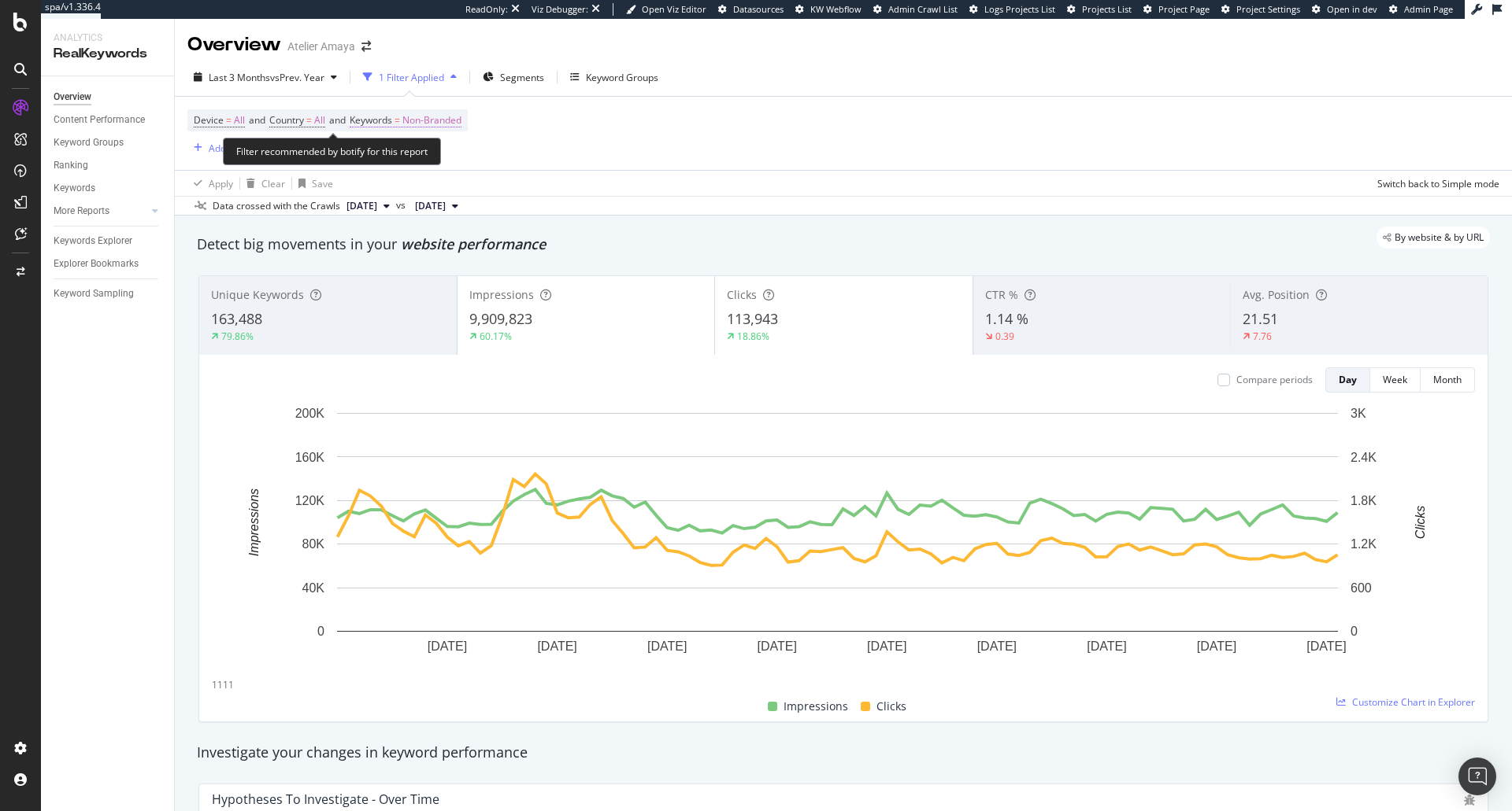
click at [432, 117] on span "Non-Branded" at bounding box center [432, 121] width 59 height 22
click at [440, 136] on div "button" at bounding box center [436, 131] width 19 height 10
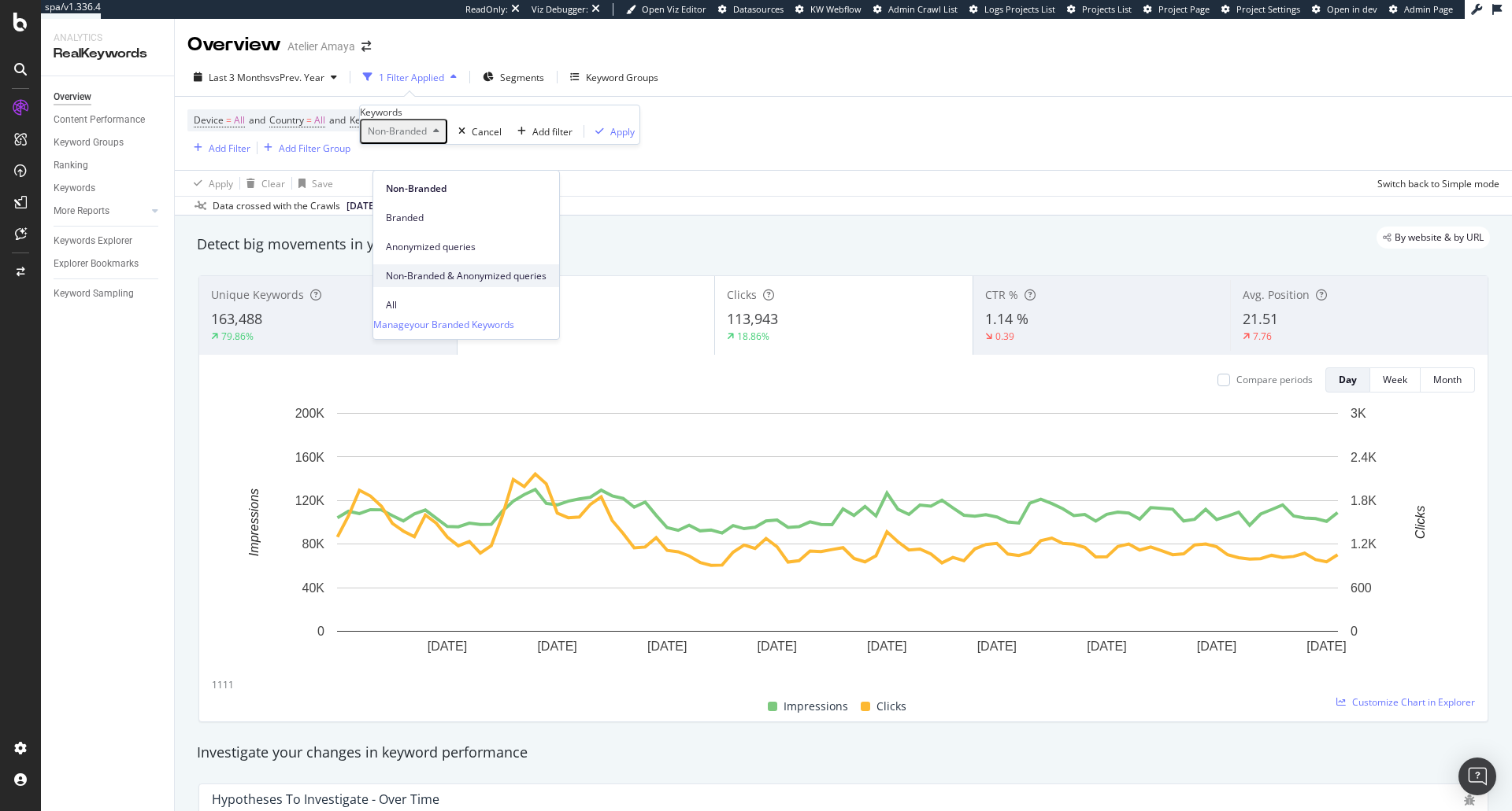
click at [456, 270] on span "Non-Branded & Anonymized queries" at bounding box center [465, 277] width 161 height 14
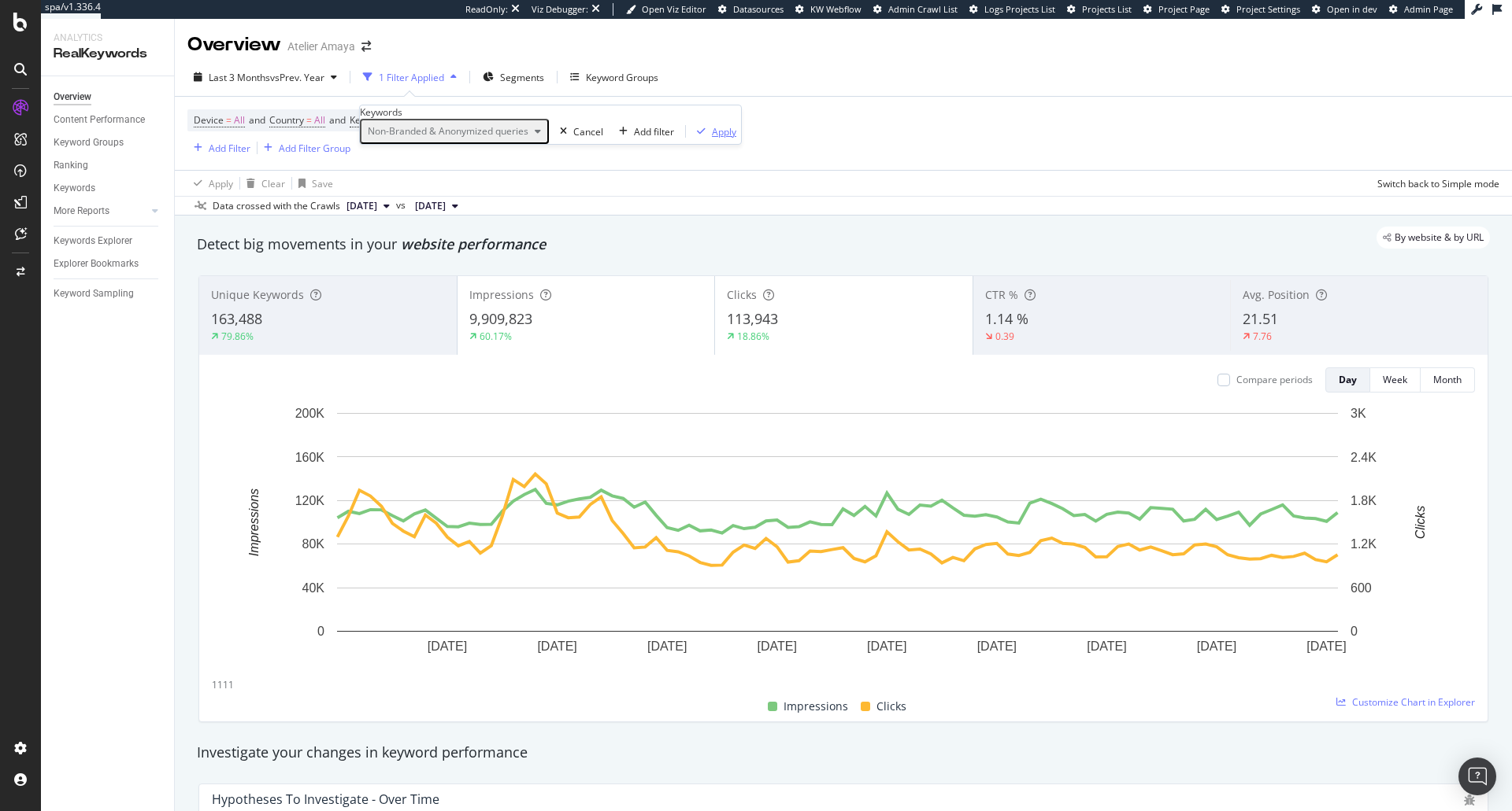
click at [691, 136] on div "button" at bounding box center [702, 131] width 22 height 10
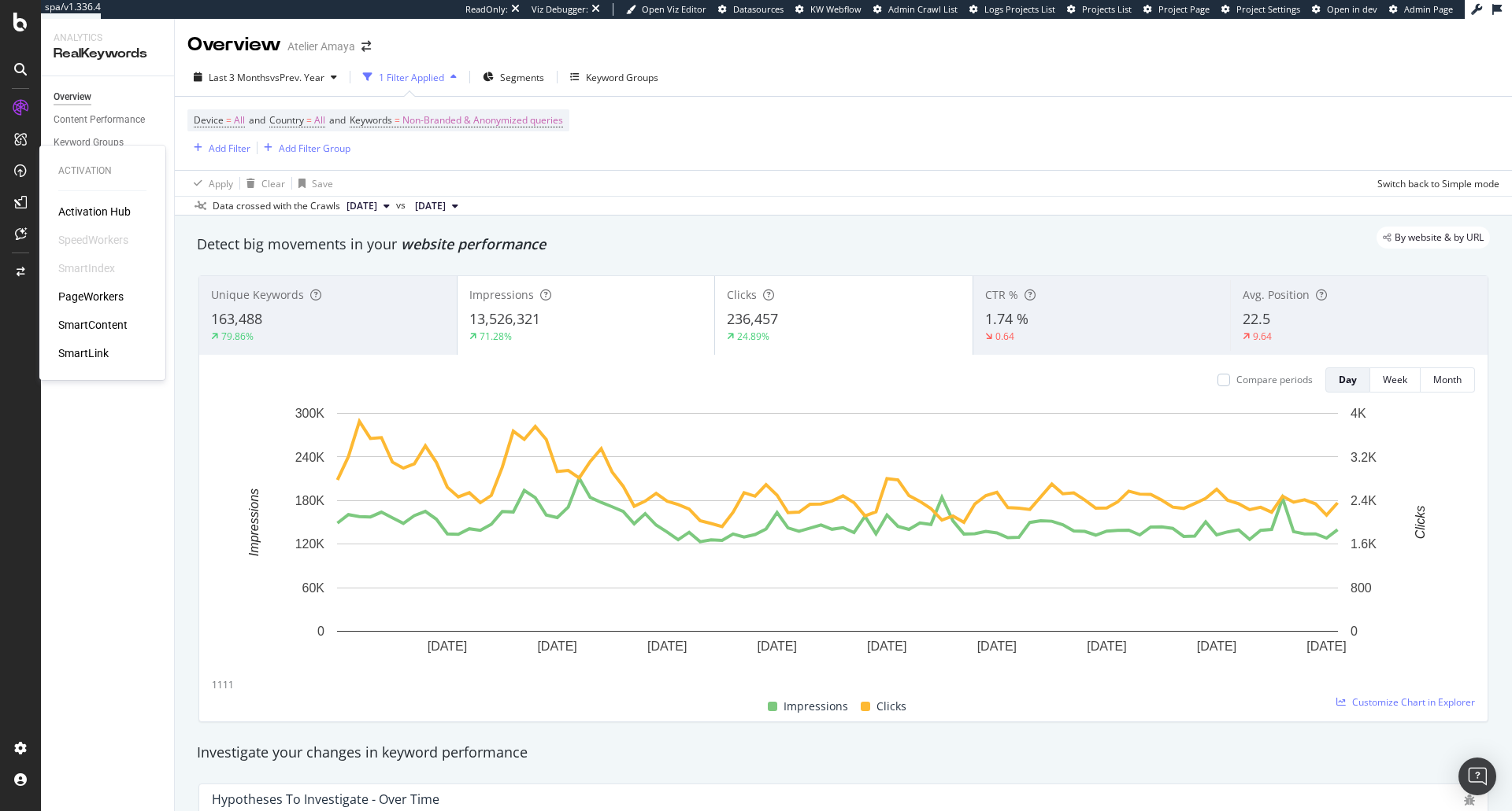
click at [109, 290] on div "PageWorkers" at bounding box center [91, 296] width 65 height 16
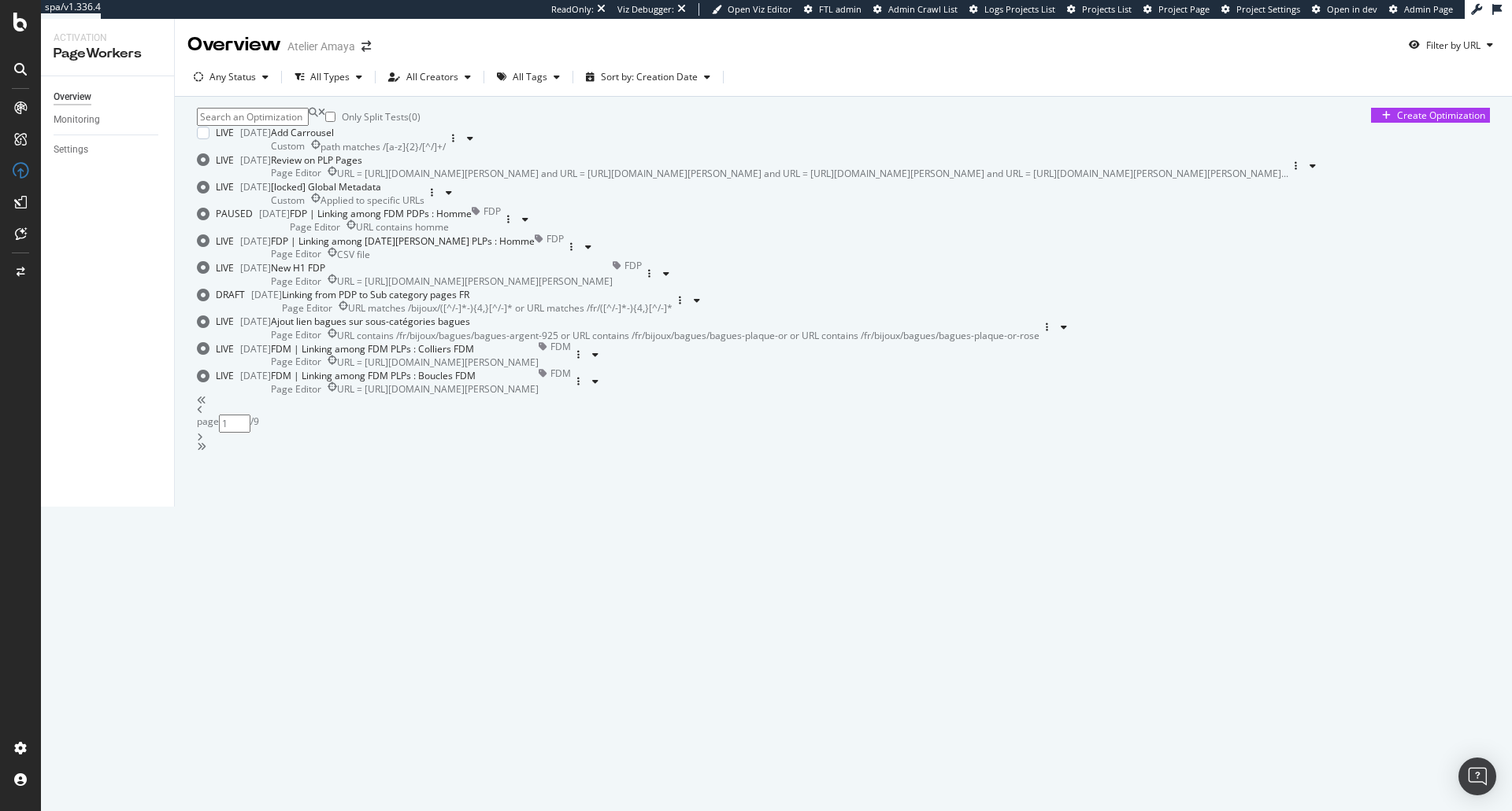
click at [446, 153] on div "path matches /[a-z]{2}/[^/]+/" at bounding box center [382, 147] width 126 height 14
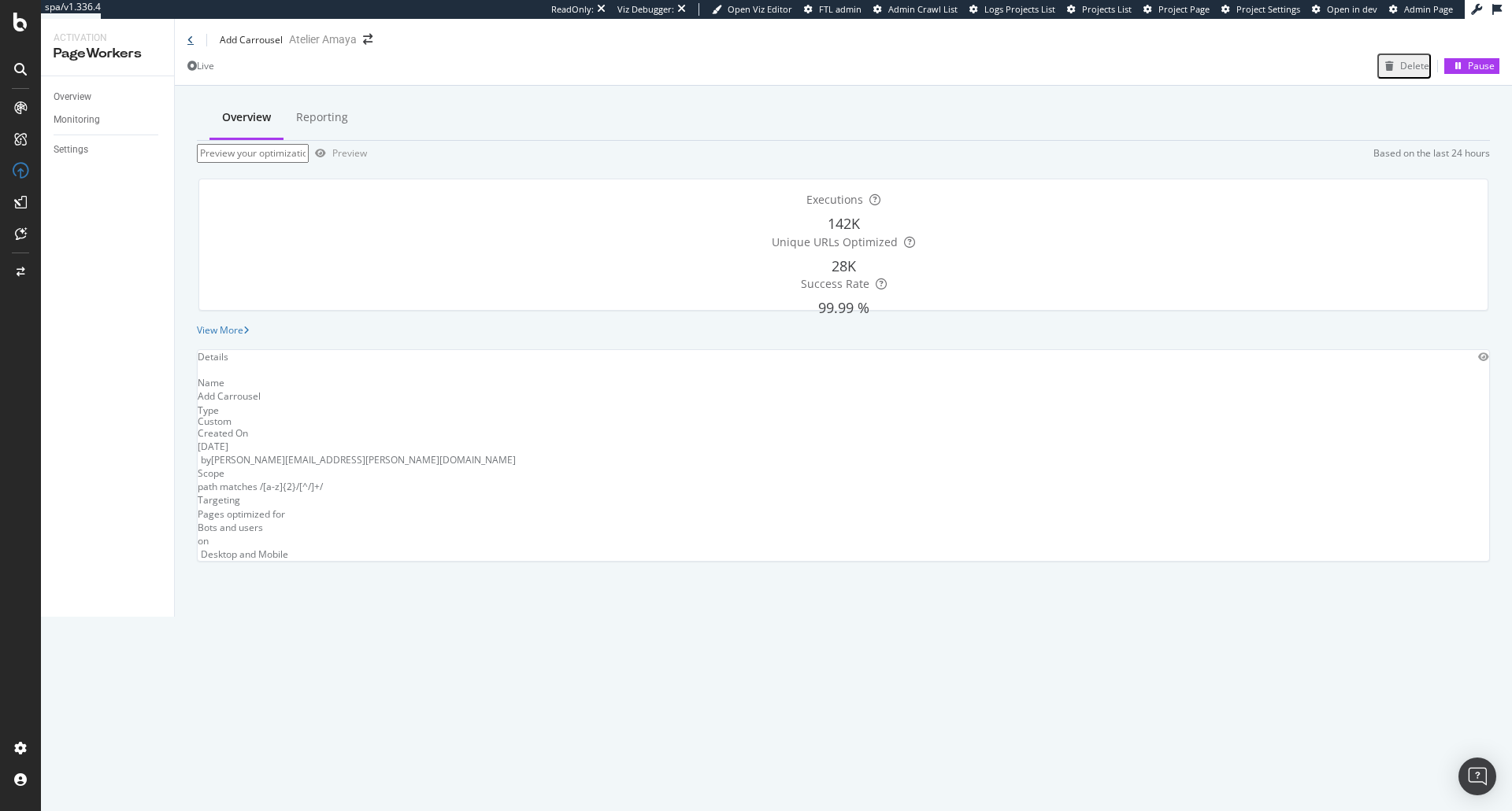
click at [188, 42] on icon at bounding box center [191, 41] width 6 height 10
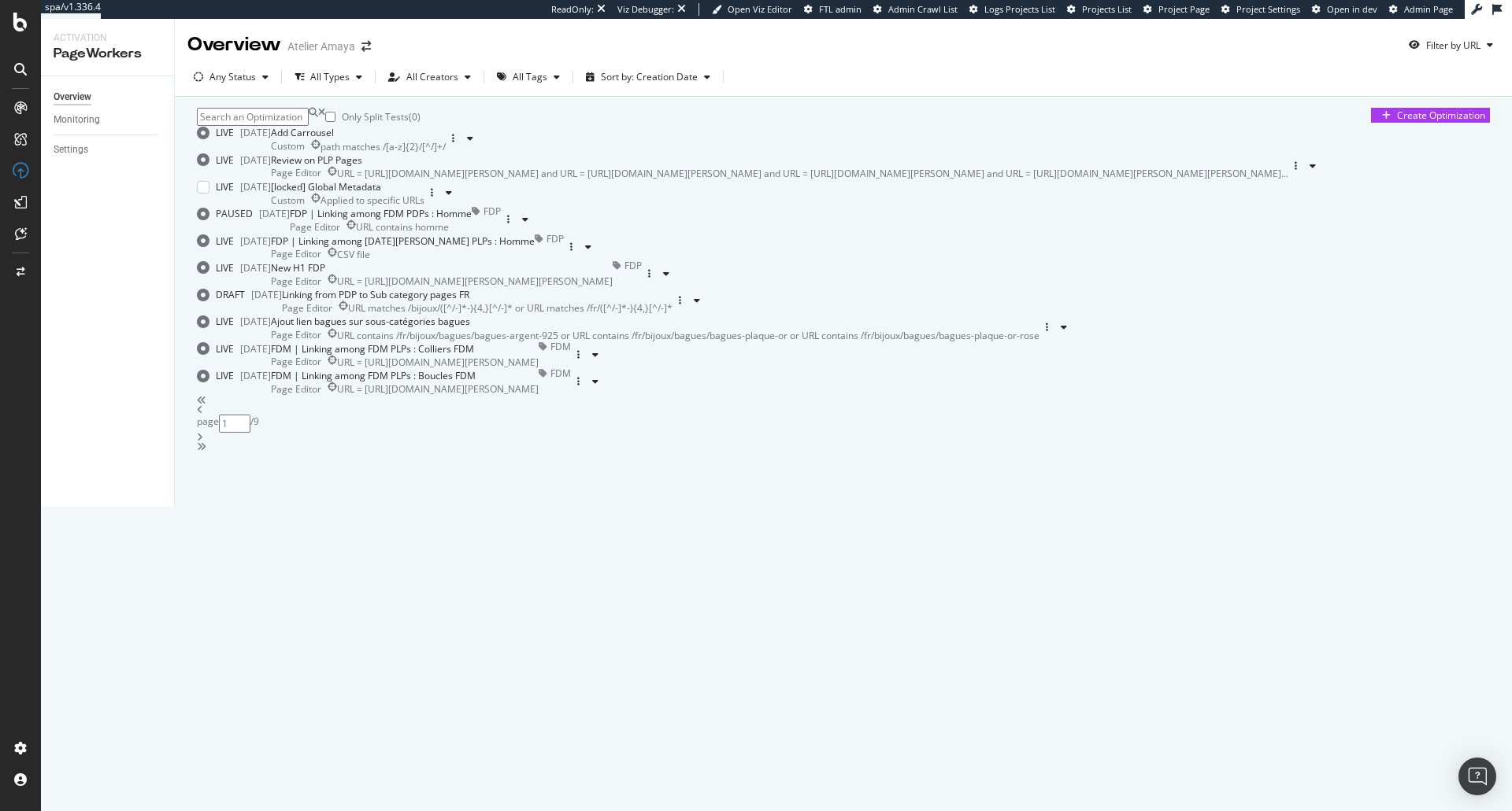
click at [424, 207] on div "[locked] Global Metadata Custom Applied to specific URLs" at bounding box center [347, 193] width 153 height 27
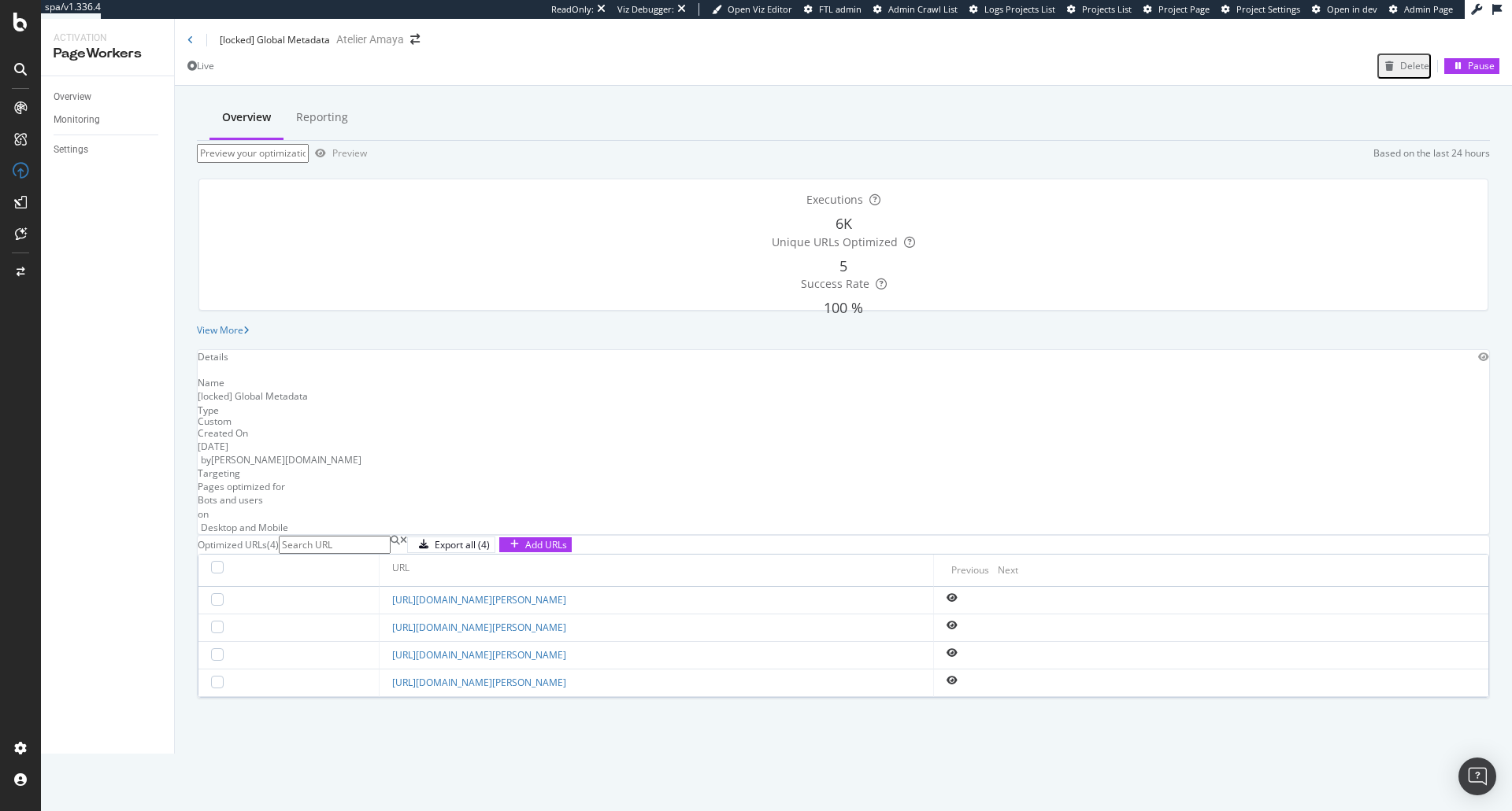
drag, startPoint x: 374, startPoint y: 680, endPoint x: 586, endPoint y: 679, distance: 212.0
click at [586, 614] on td "[URL][DOMAIN_NAME][PERSON_NAME]" at bounding box center [656, 601] width 554 height 28
copy link "[URL][DOMAIN_NAME][PERSON_NAME]"
